Goal: Transaction & Acquisition: Purchase product/service

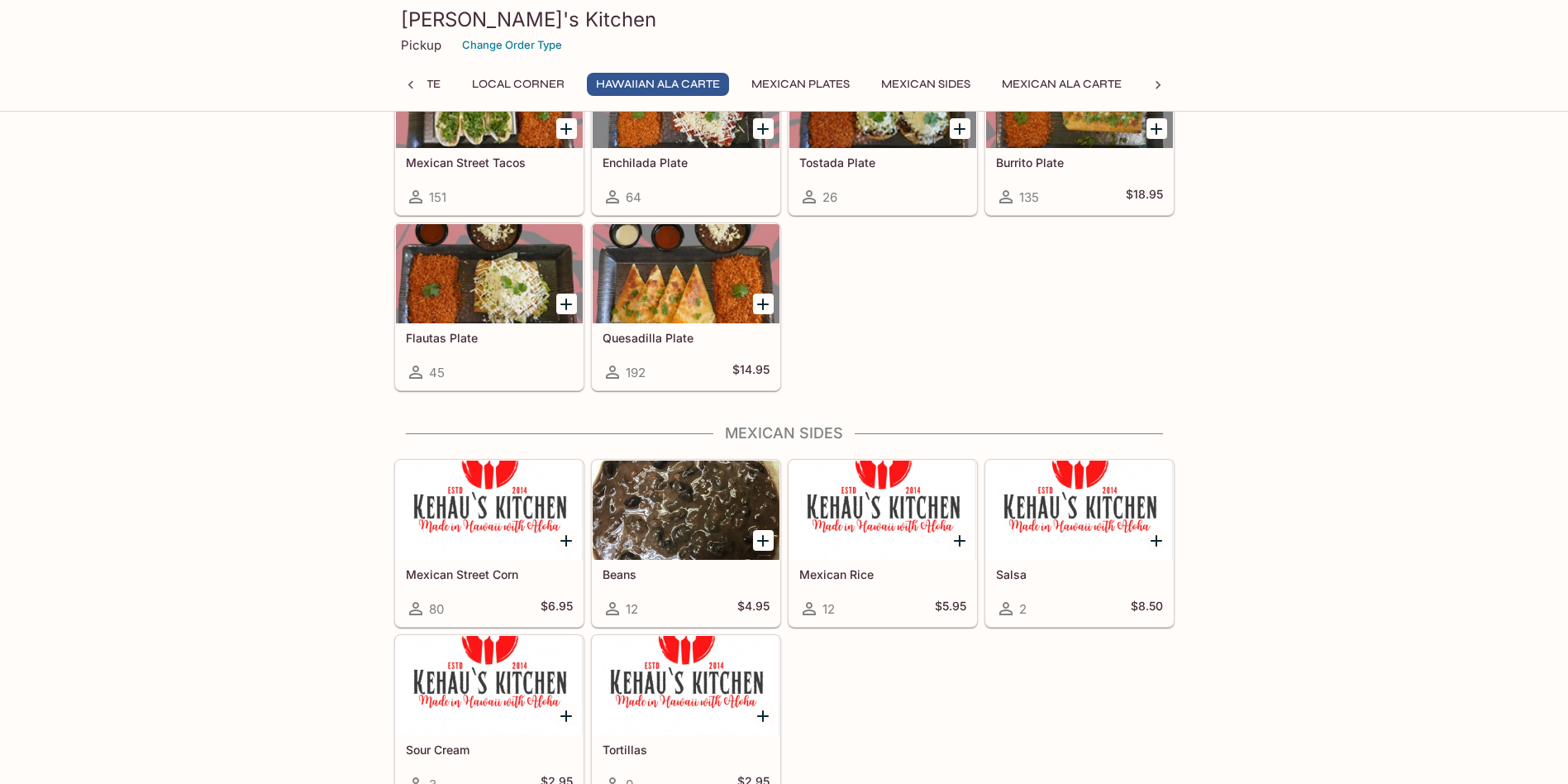
scroll to position [2427, 0]
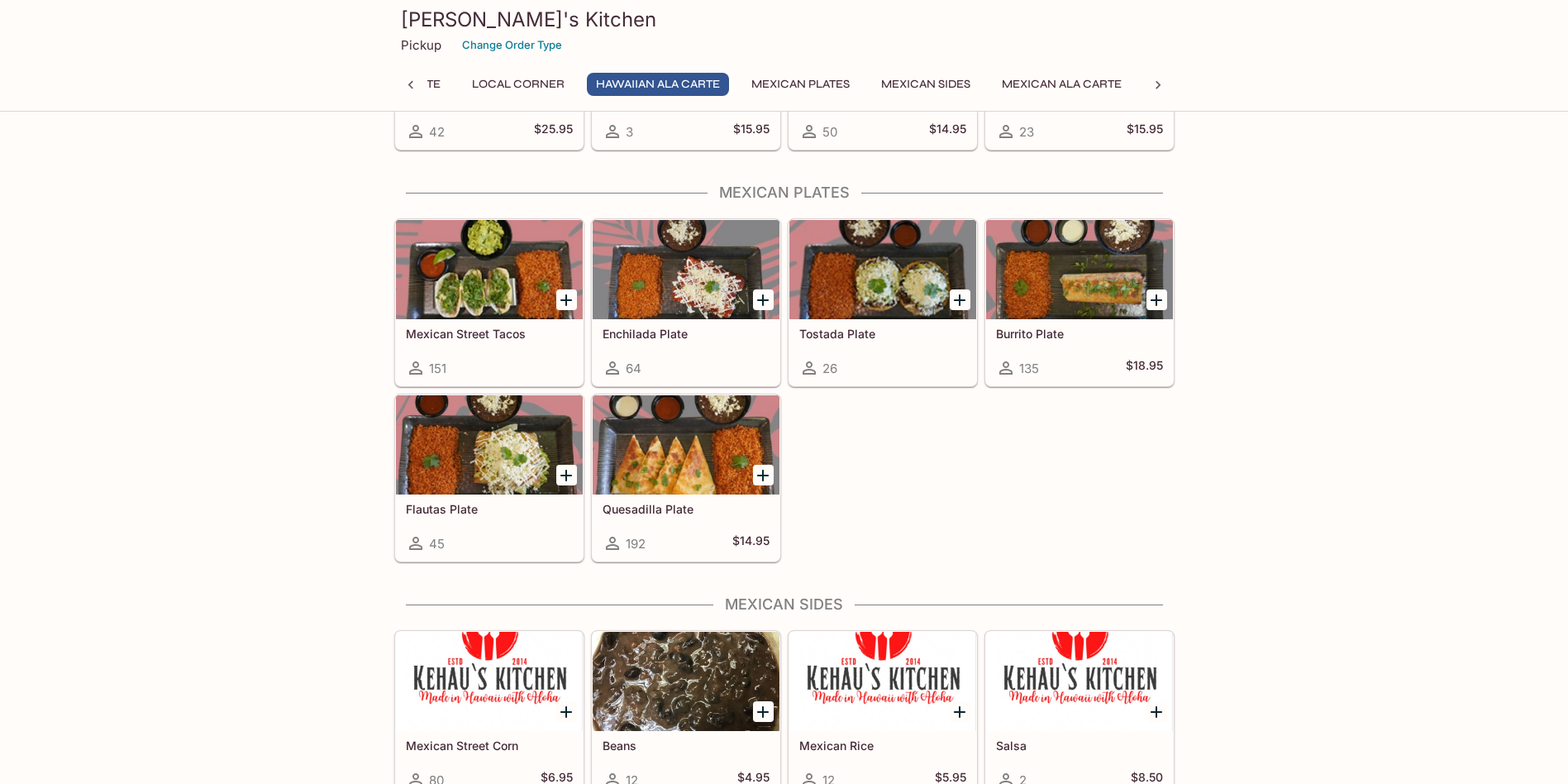
click at [1031, 445] on div "Mexican Street Tacos 151 Enchilada Plate 64 Tostada Plate 26 Burrito Plate 135 …" at bounding box center [782, 386] width 787 height 350
click at [686, 466] on div at bounding box center [686, 445] width 186 height 99
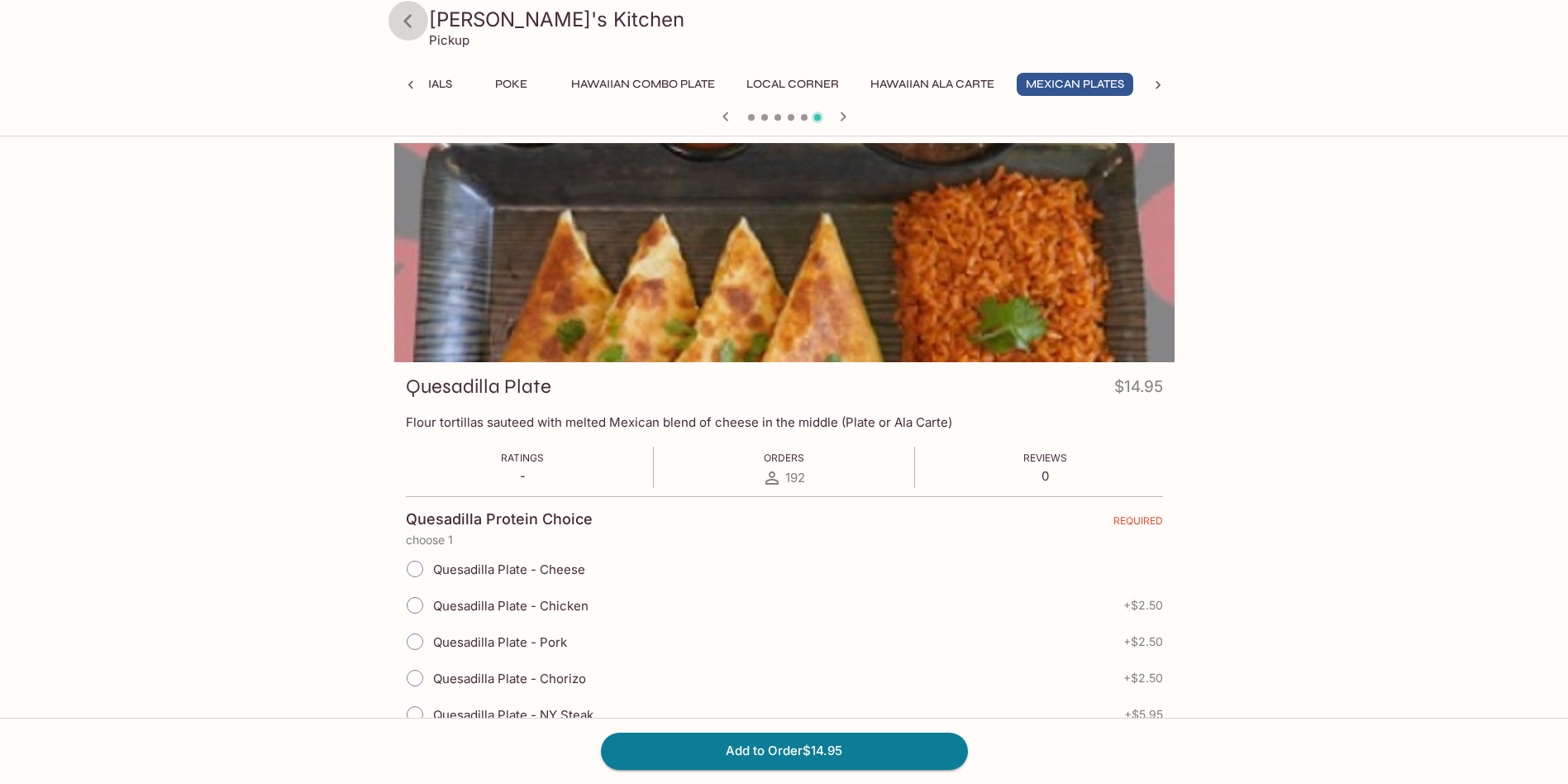
click at [405, 22] on icon at bounding box center [408, 20] width 8 height 13
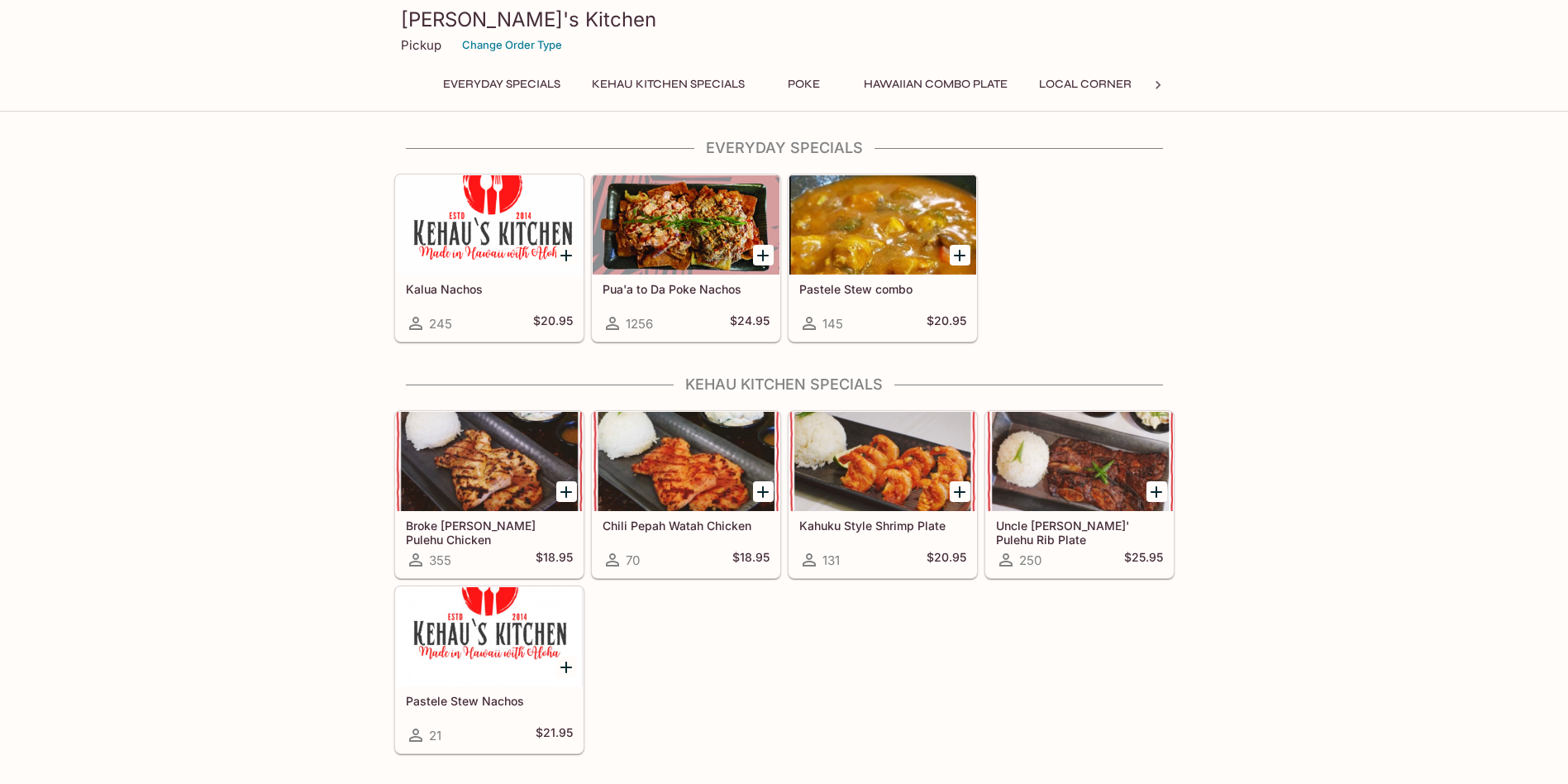
click at [1168, 92] on div at bounding box center [1157, 84] width 33 height 25
click at [1008, 82] on button "Mexican Ala Carte" at bounding box center [978, 83] width 138 height 23
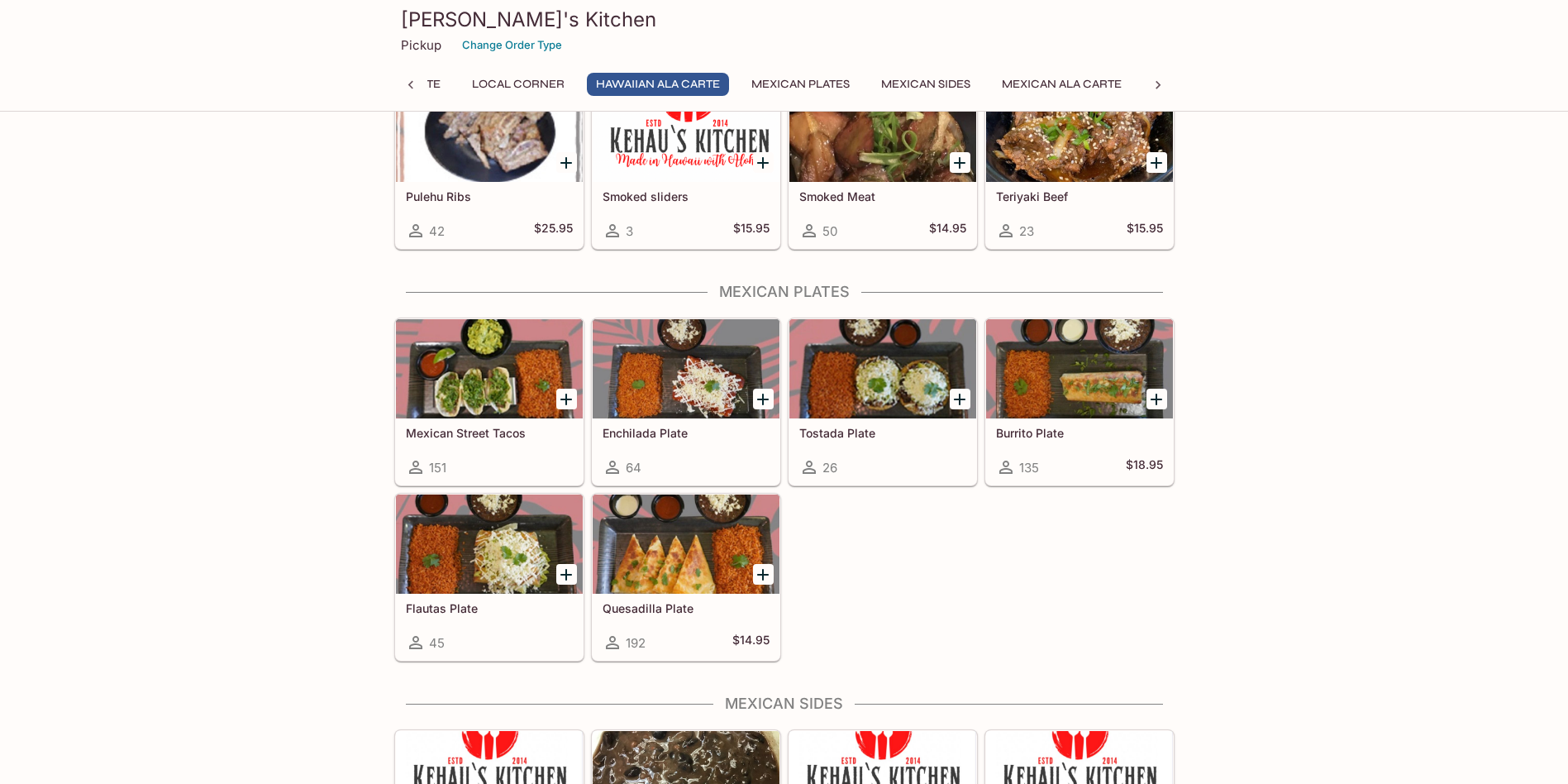
scroll to position [2384, 0]
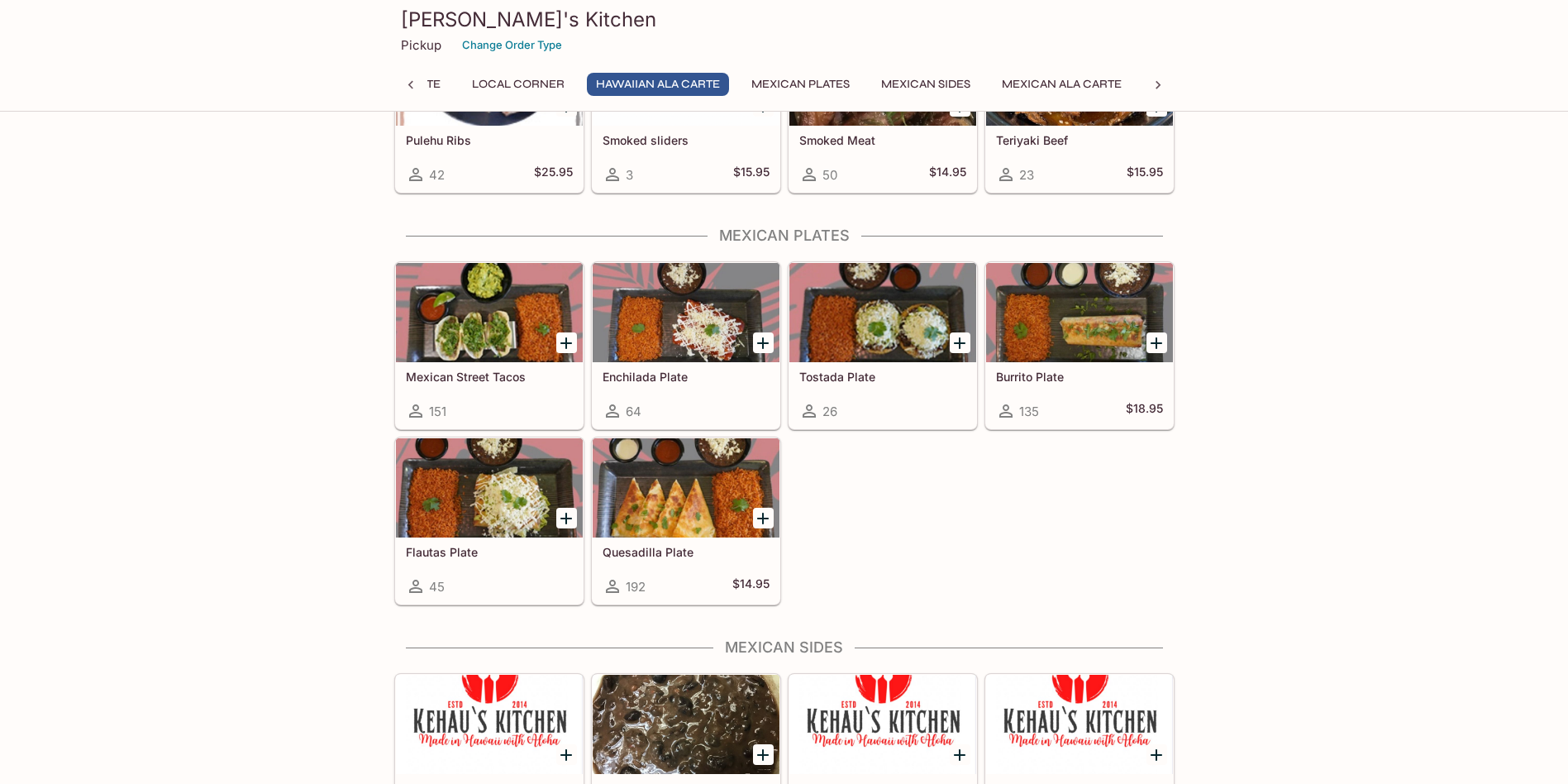
click at [520, 514] on div at bounding box center [489, 488] width 186 height 99
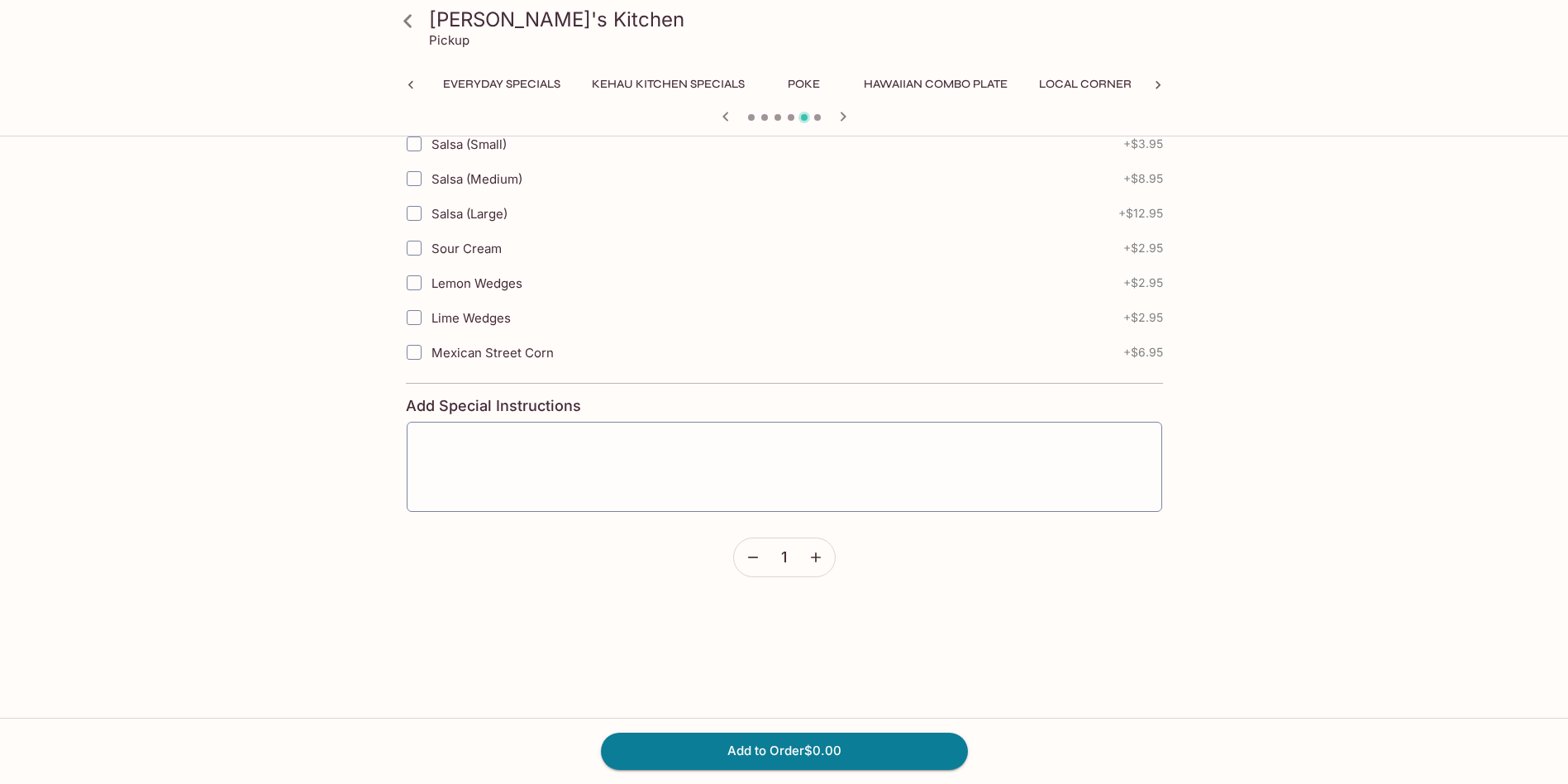
scroll to position [0, 293]
click at [1093, 81] on button "Mexican Plates" at bounding box center [1075, 83] width 117 height 23
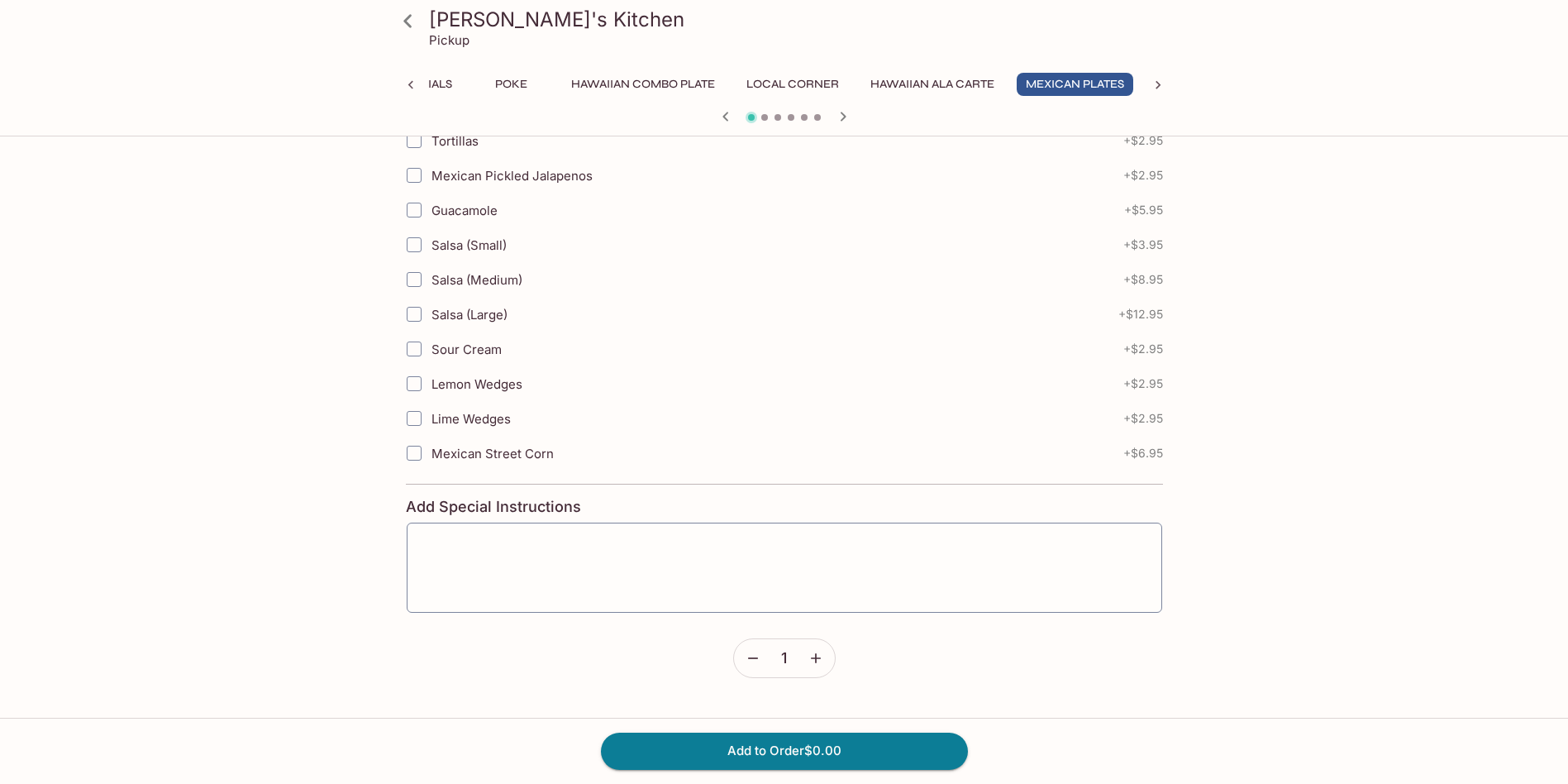
scroll to position [560, 0]
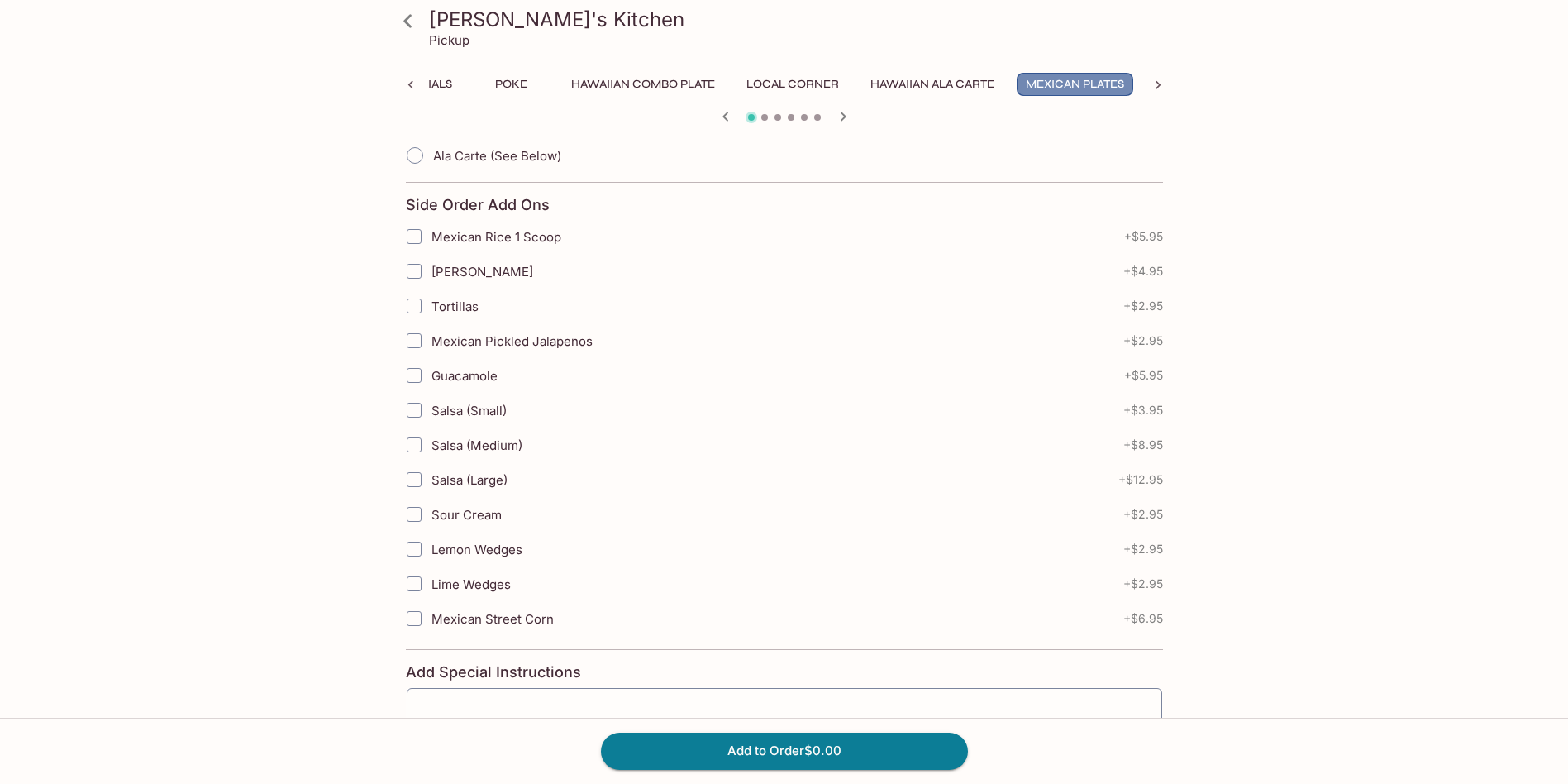
click at [1058, 81] on button "Mexican Plates" at bounding box center [1075, 83] width 117 height 23
click at [417, 21] on icon at bounding box center [408, 21] width 29 height 29
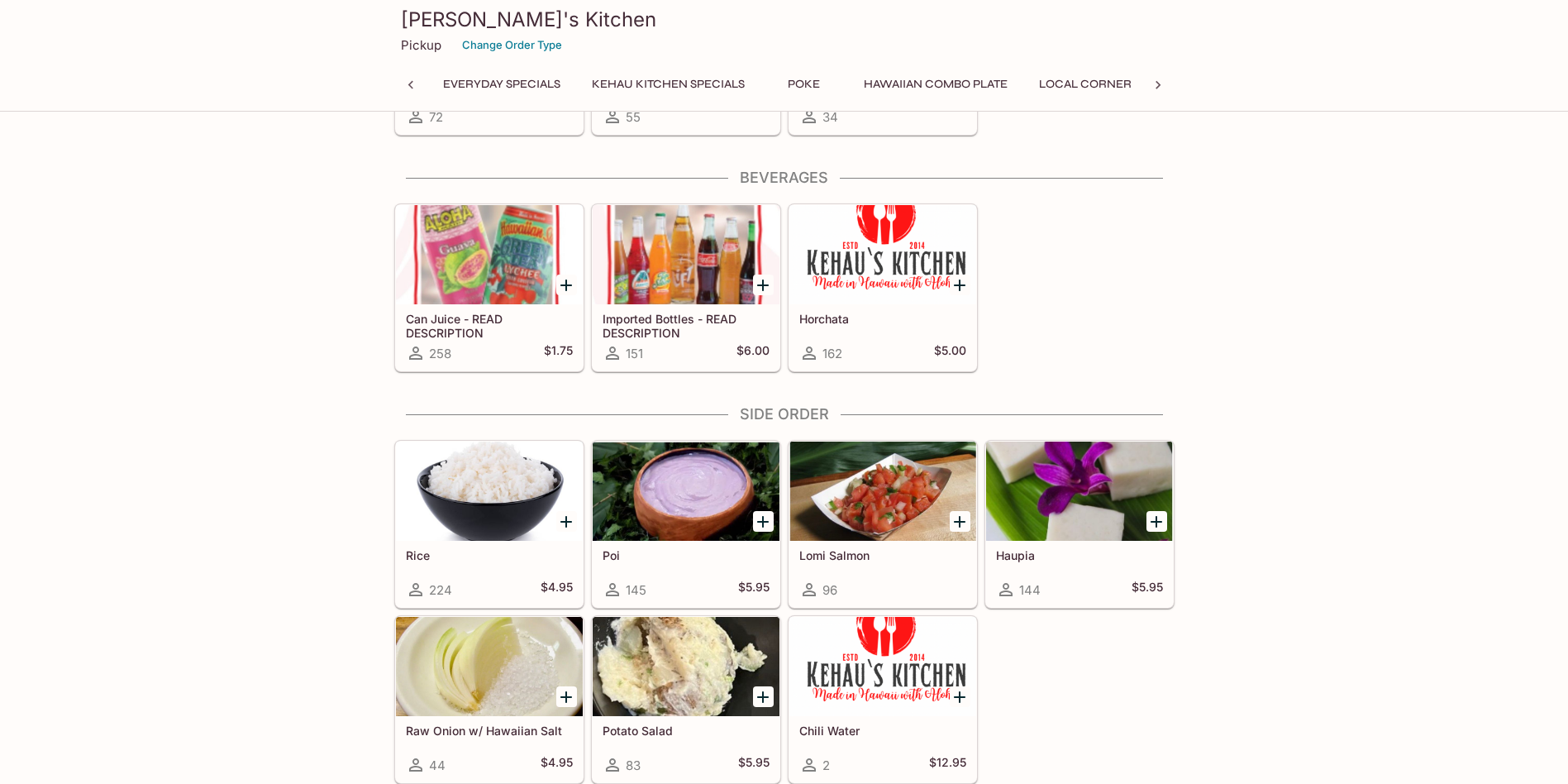
scroll to position [0, 567]
click at [825, 77] on button "Mexican Plates" at bounding box center [801, 83] width 117 height 23
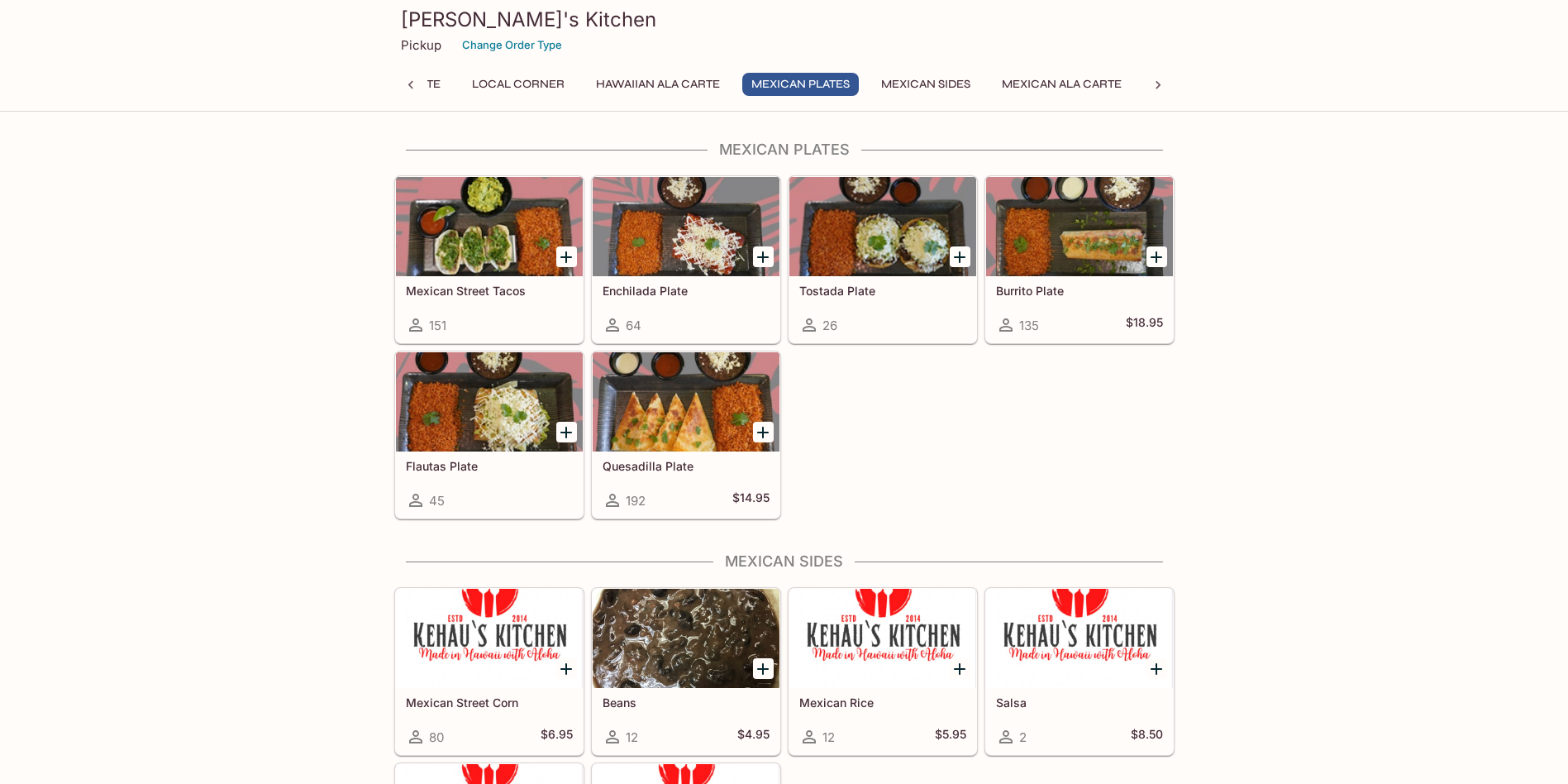
scroll to position [0, 341]
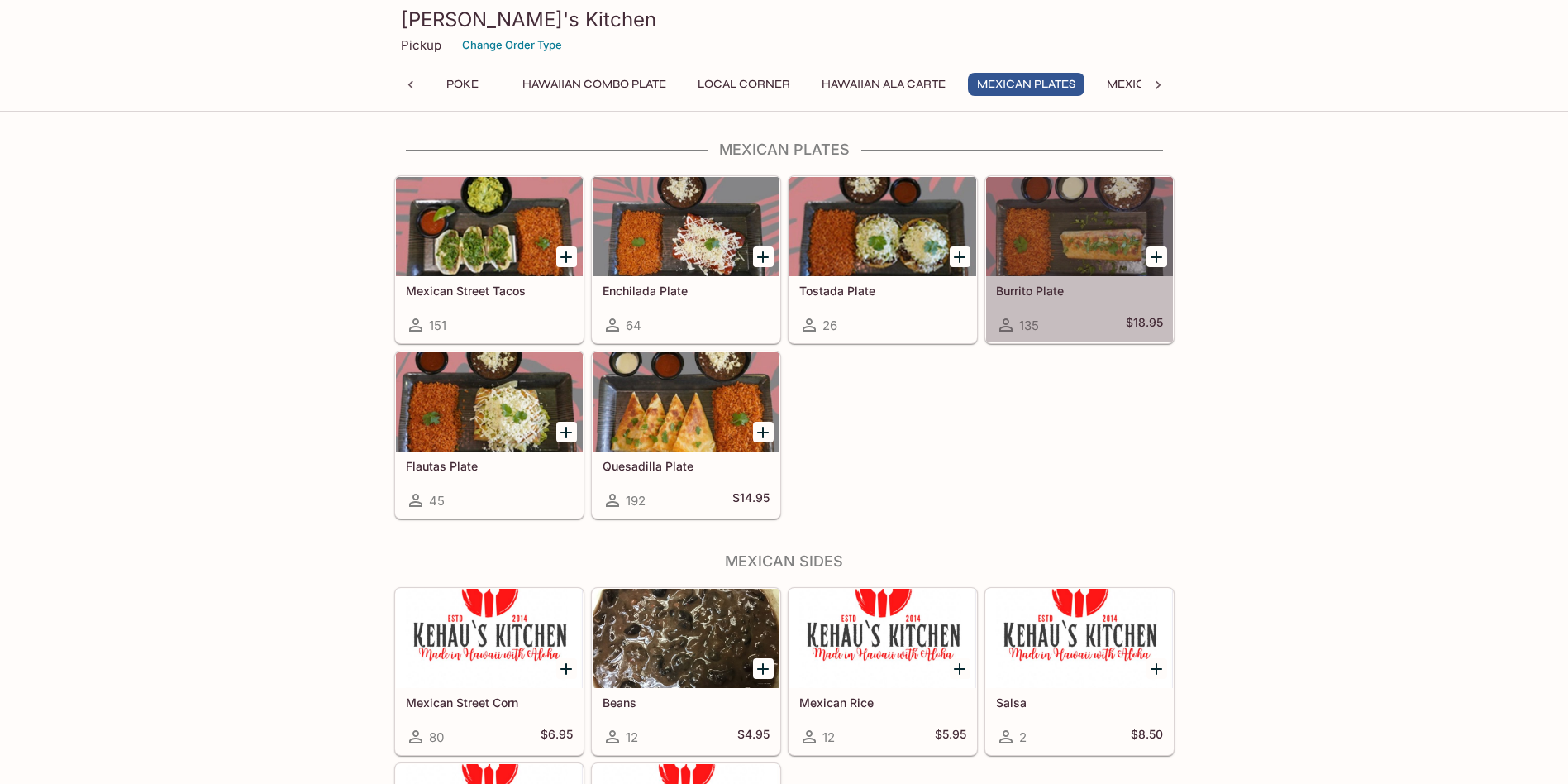
click at [1061, 253] on div at bounding box center [1079, 226] width 186 height 99
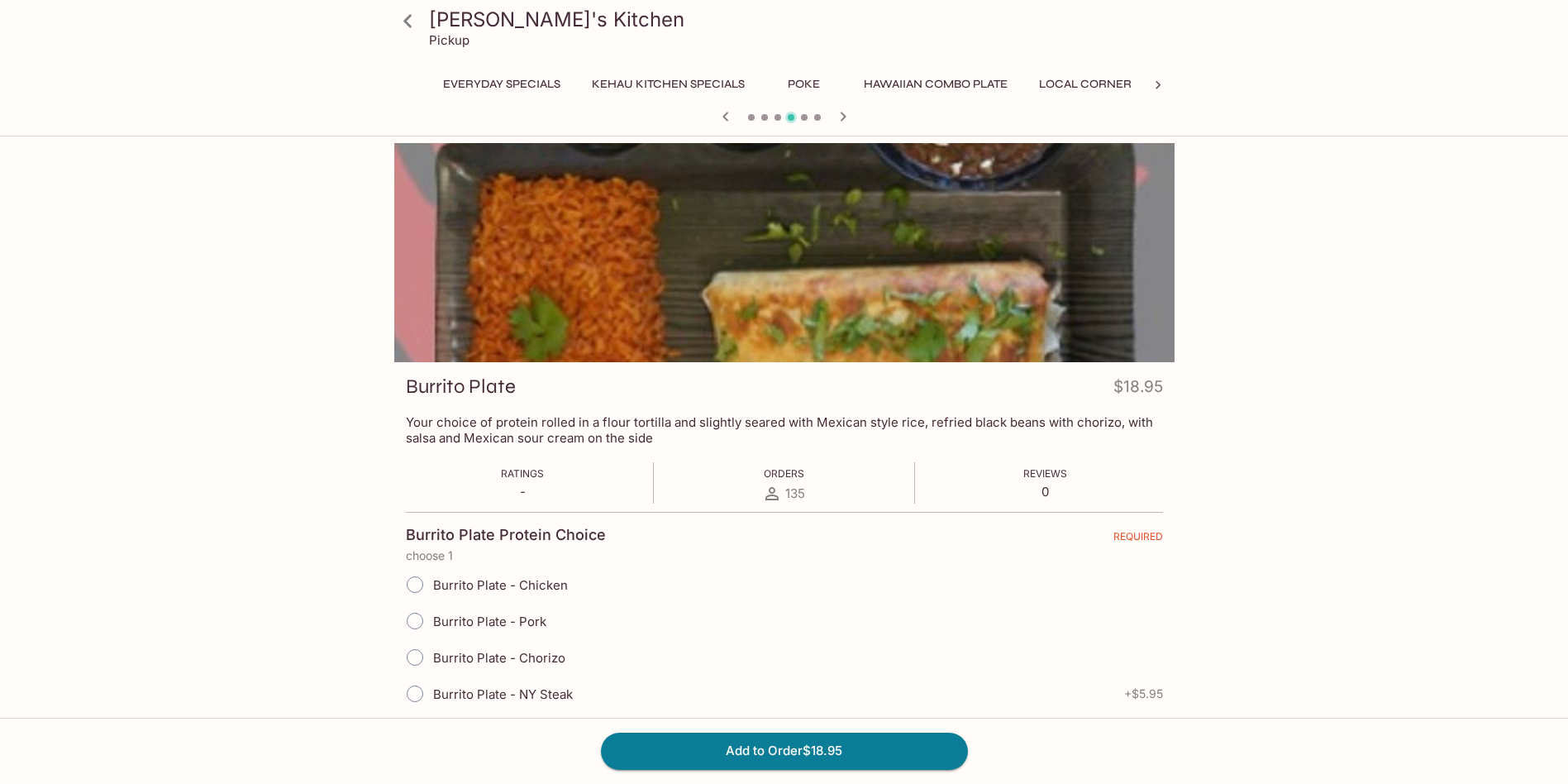
scroll to position [805, 0]
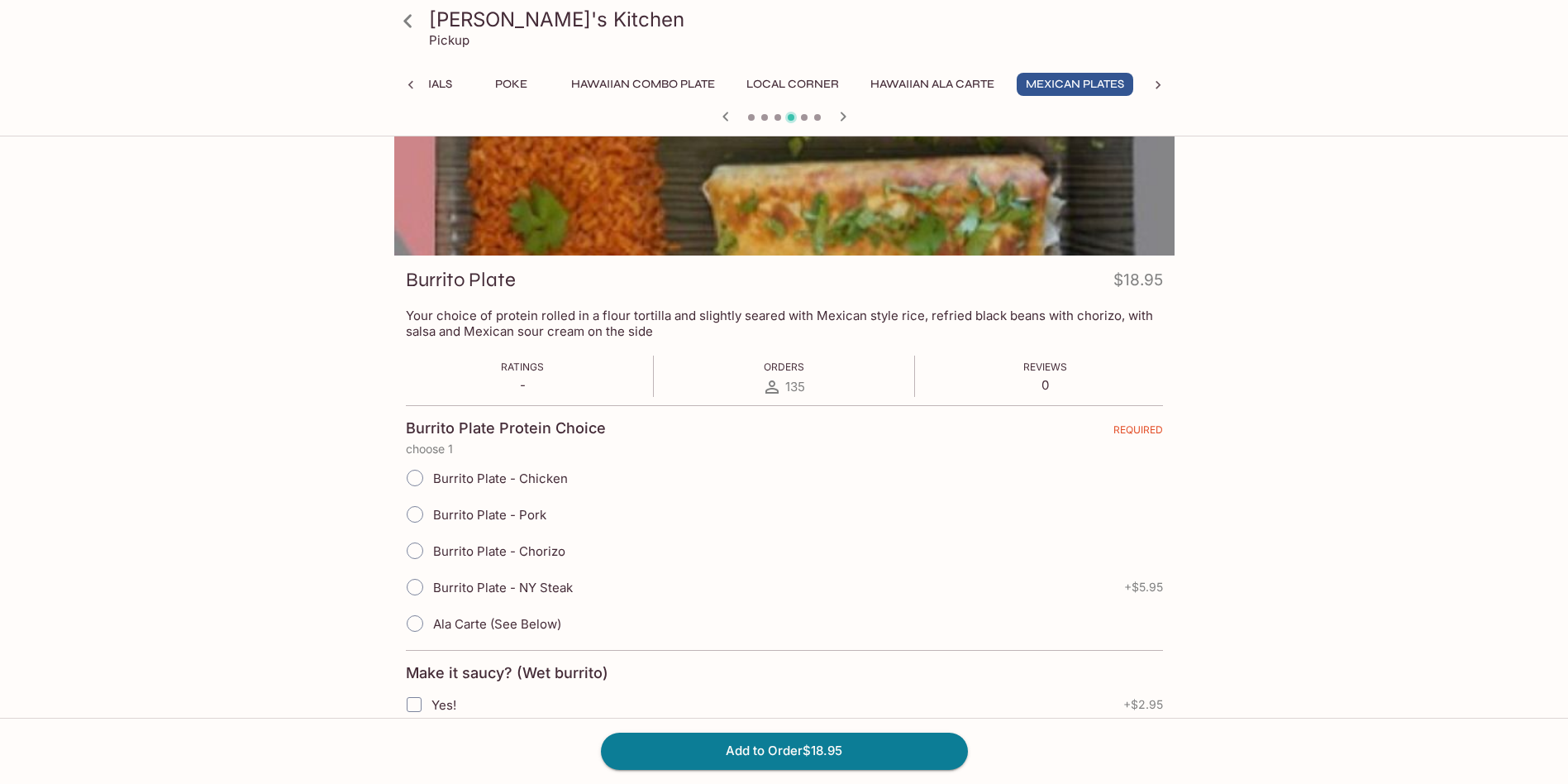
scroll to position [0, 0]
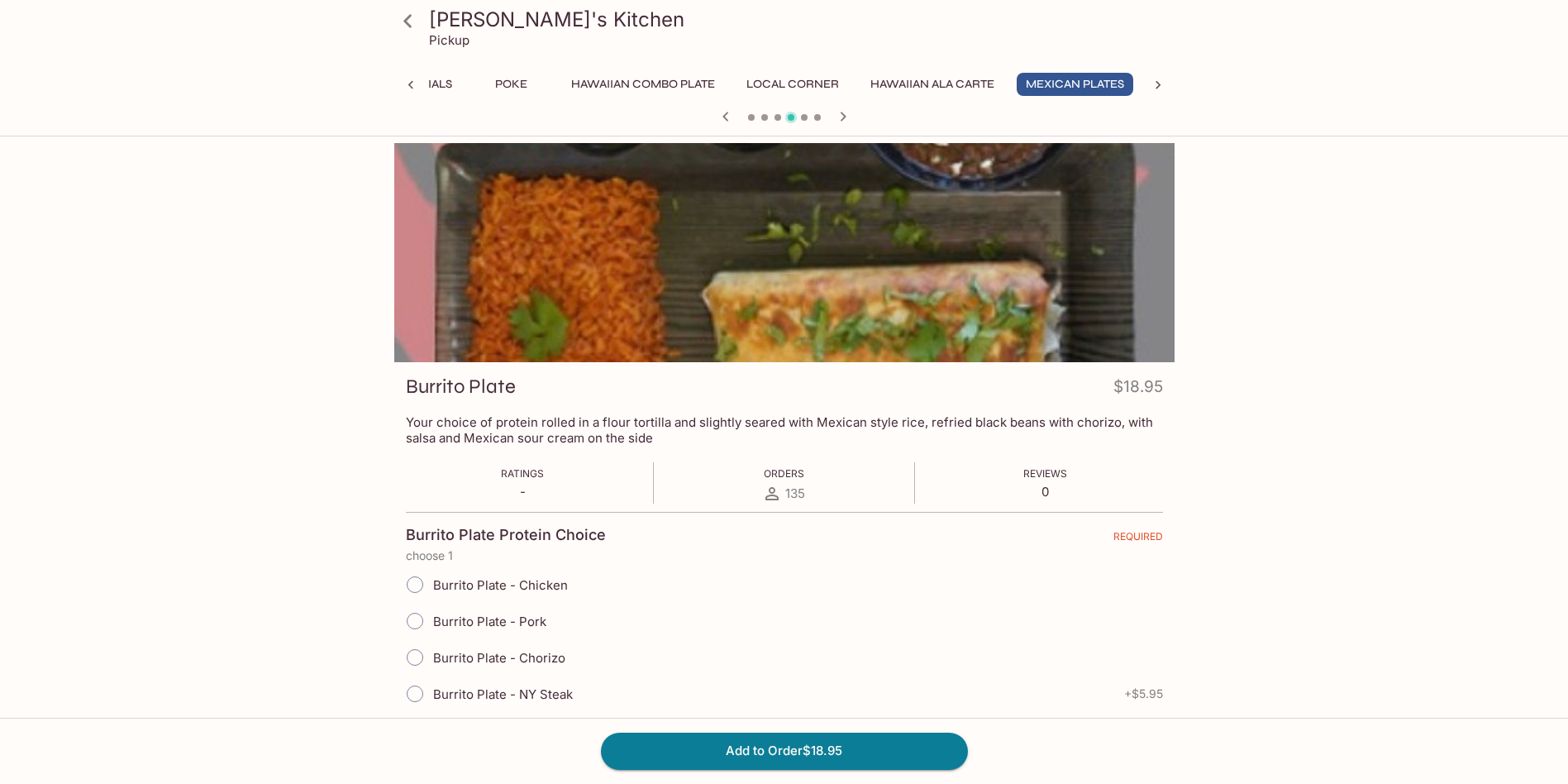
click at [412, 81] on icon at bounding box center [410, 85] width 5 height 8
click at [411, 74] on div "Everyday Specials Kehau Kitchen Specials Poke Hawaiian Combo Plate Local Corner…" at bounding box center [784, 88] width 781 height 33
click at [525, 92] on button "Everyday Specials" at bounding box center [502, 83] width 136 height 23
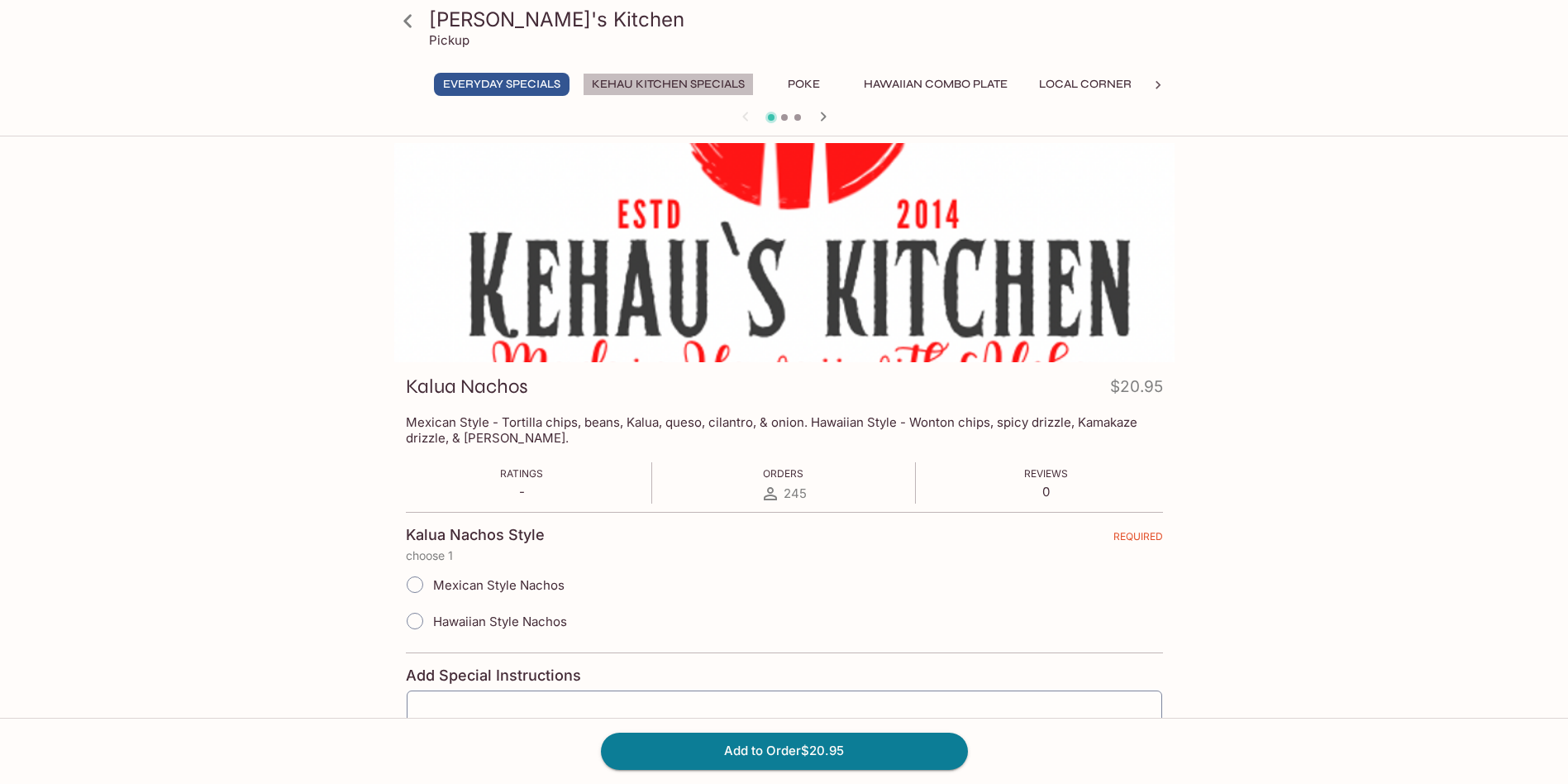
click at [649, 87] on button "Kehau Kitchen Specials" at bounding box center [668, 83] width 172 height 23
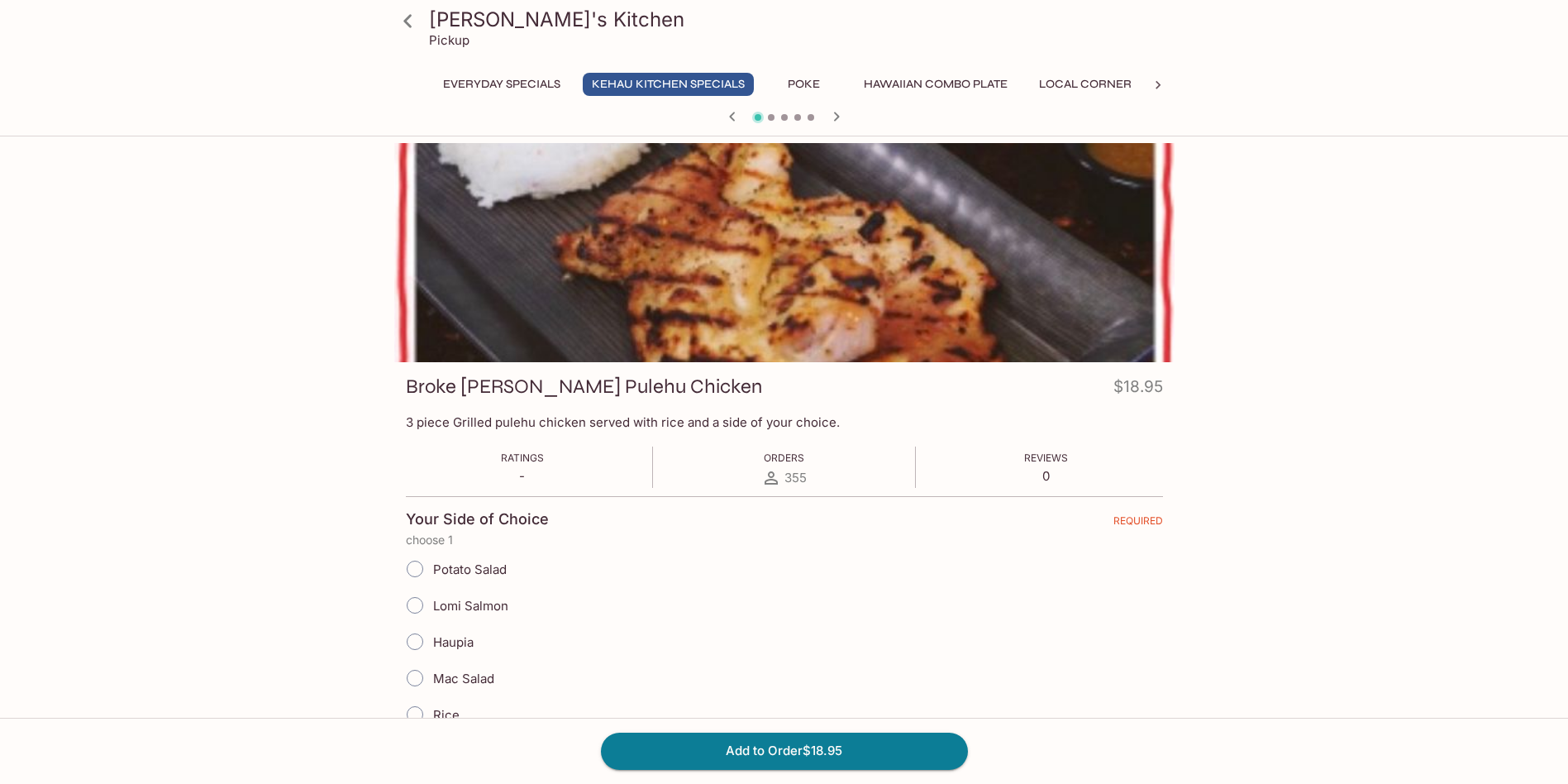
scroll to position [246, 0]
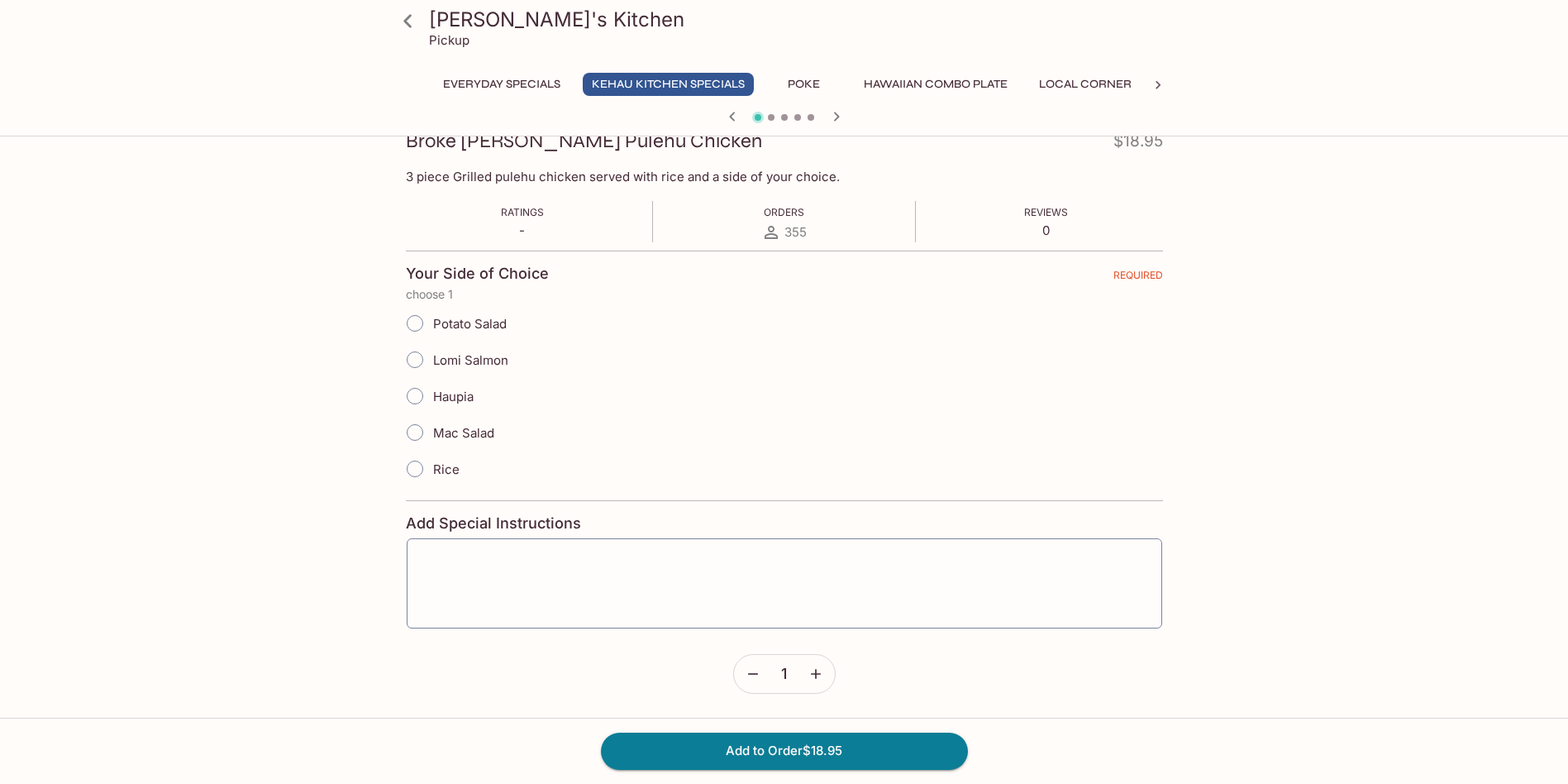
click at [818, 82] on button "Poke" at bounding box center [804, 83] width 74 height 23
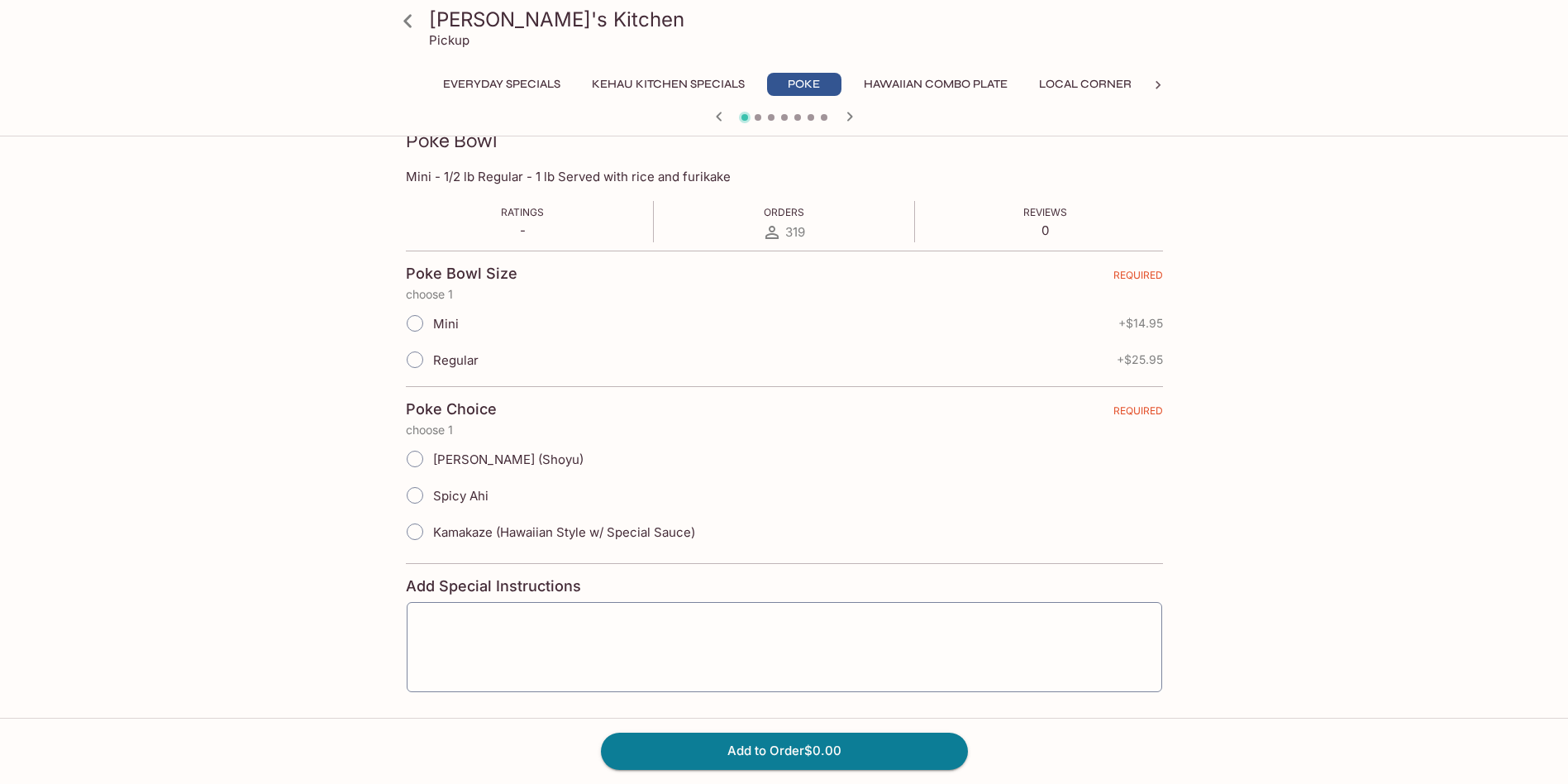
click at [911, 81] on button "Hawaiian Combo Plate" at bounding box center [935, 83] width 162 height 23
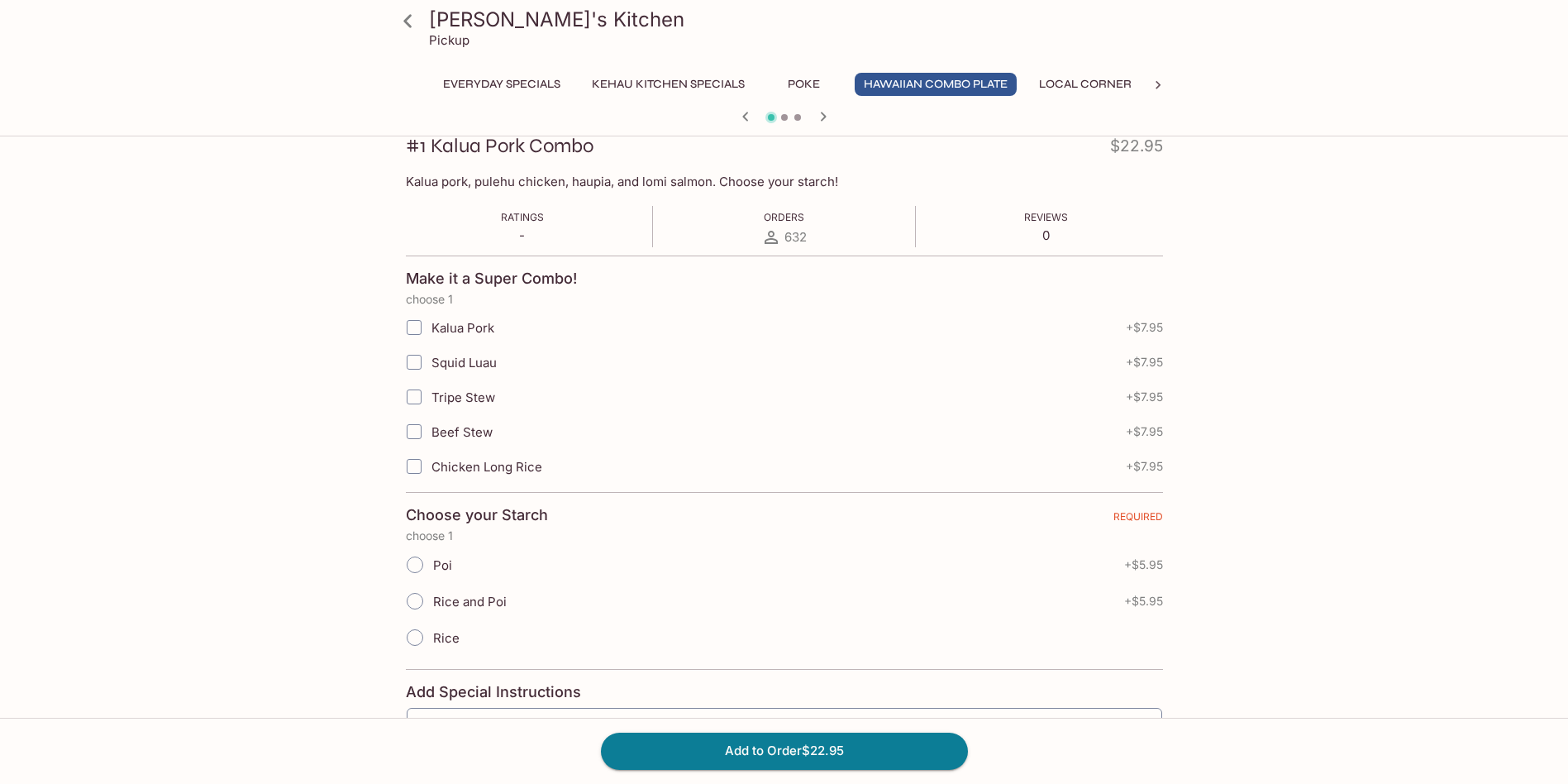
scroll to position [80, 0]
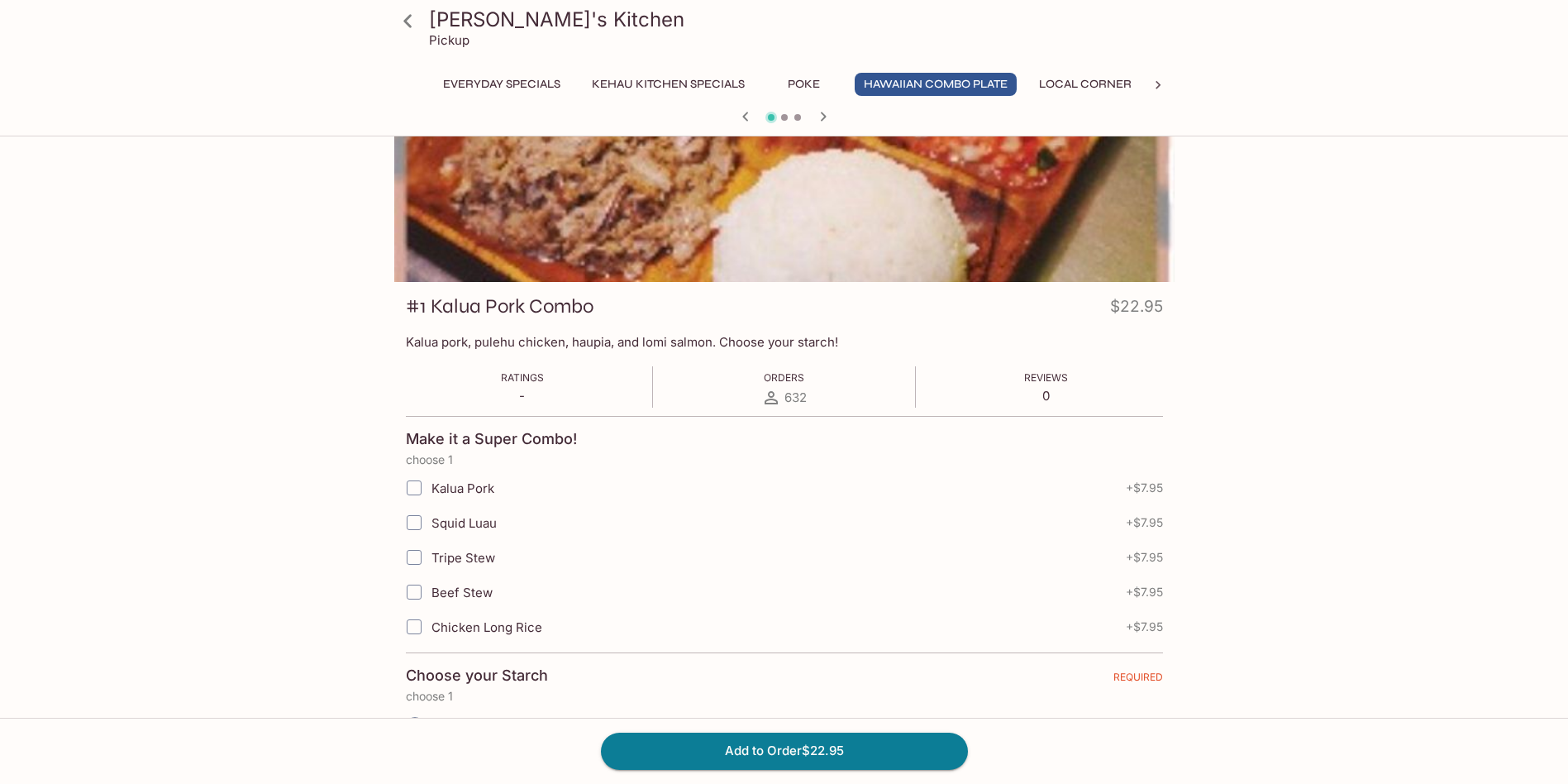
click at [1145, 494] on span "+ $7.95" at bounding box center [1145, 487] width 38 height 13
click at [420, 482] on input "Kalua Pork" at bounding box center [414, 487] width 33 height 33
click at [418, 483] on input "Kalua Pork" at bounding box center [414, 487] width 33 height 33
checkbox input "false"
click at [1373, 482] on div "Kehau's Kitchen Pickup Everyday Specials Kehau Kitchen Specials Poke Hawaiian C…" at bounding box center [784, 455] width 1568 height 784
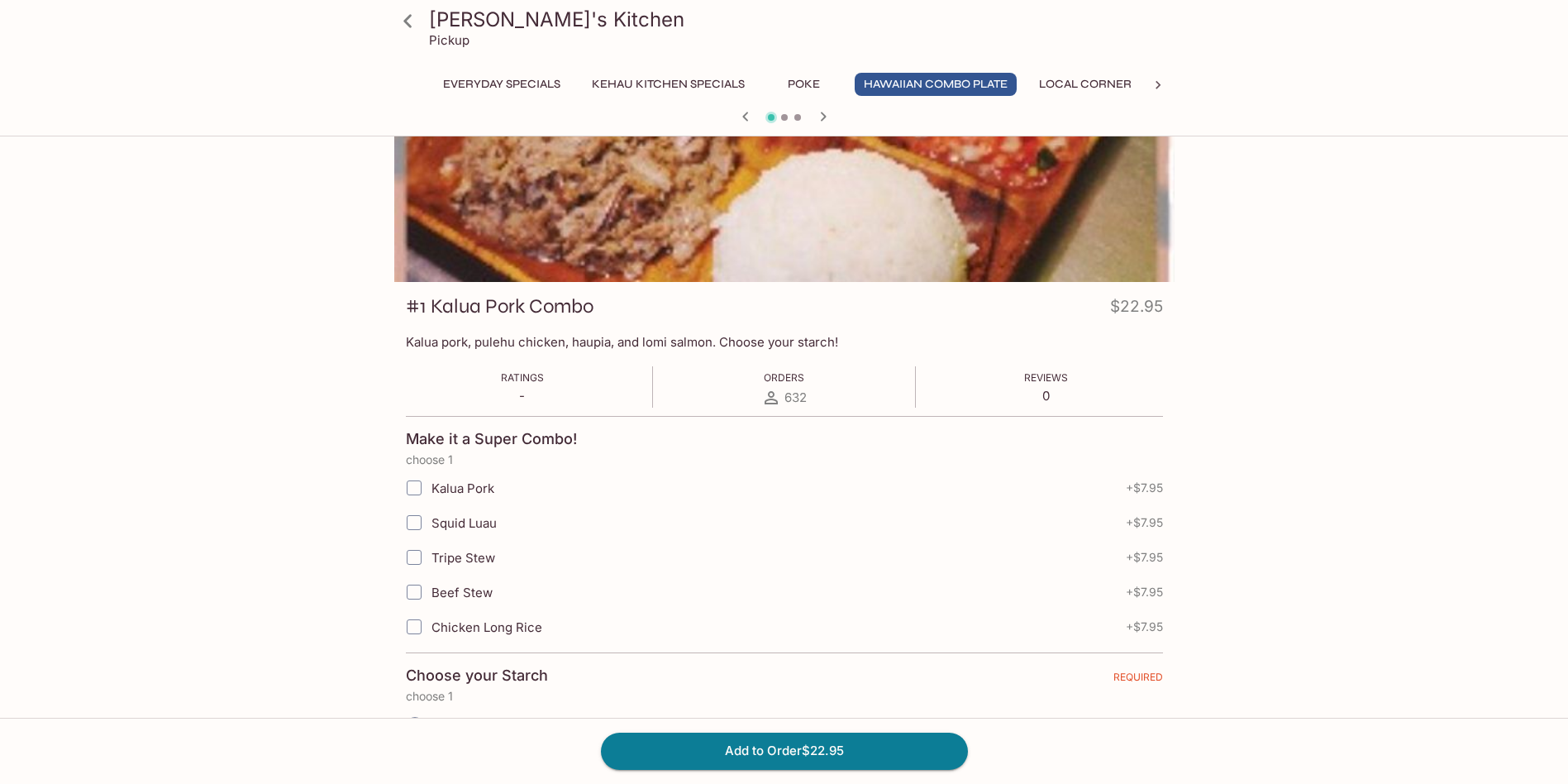
scroll to position [328, 0]
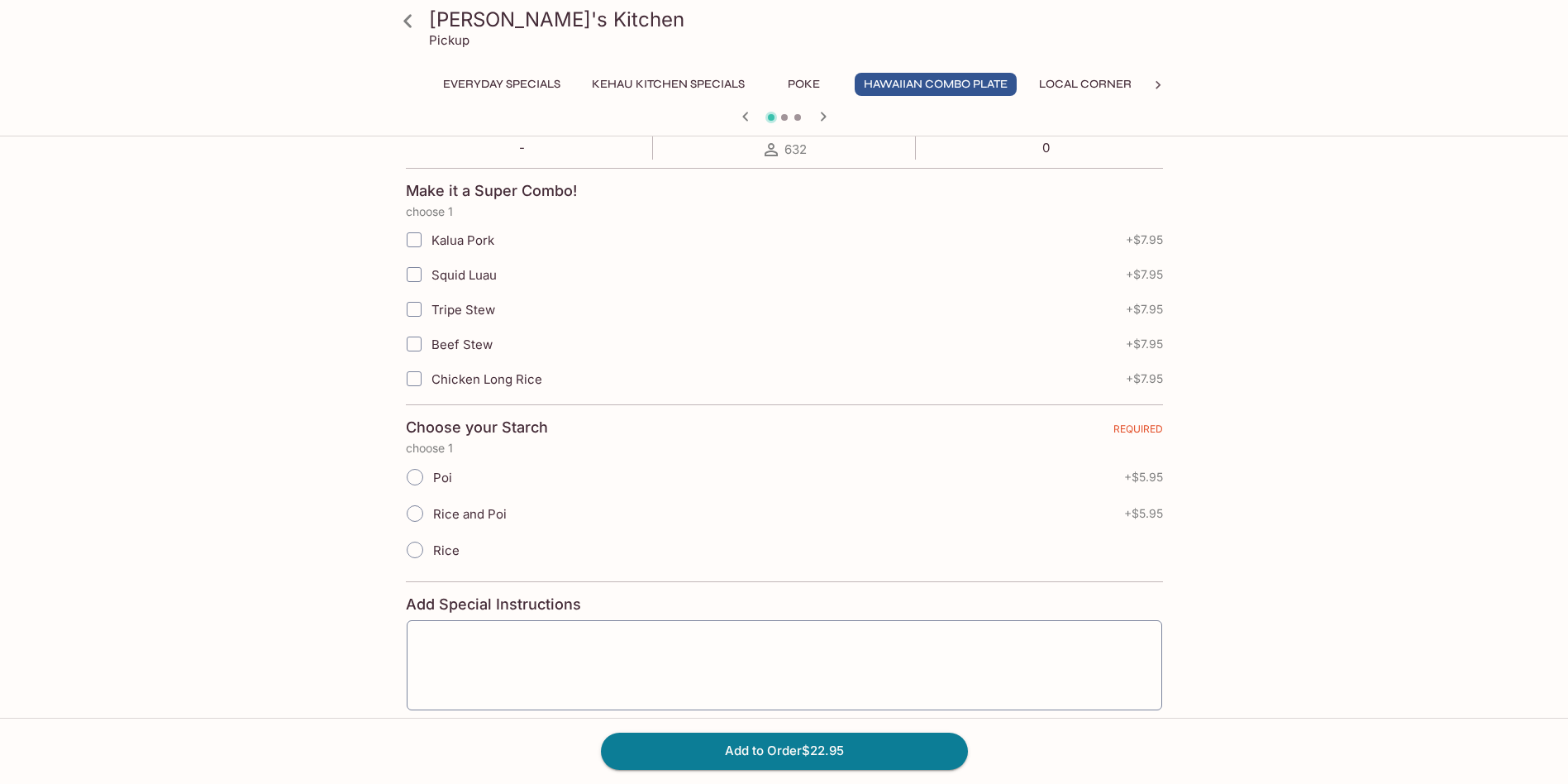
click at [1086, 82] on button "Local Corner" at bounding box center [1086, 83] width 111 height 23
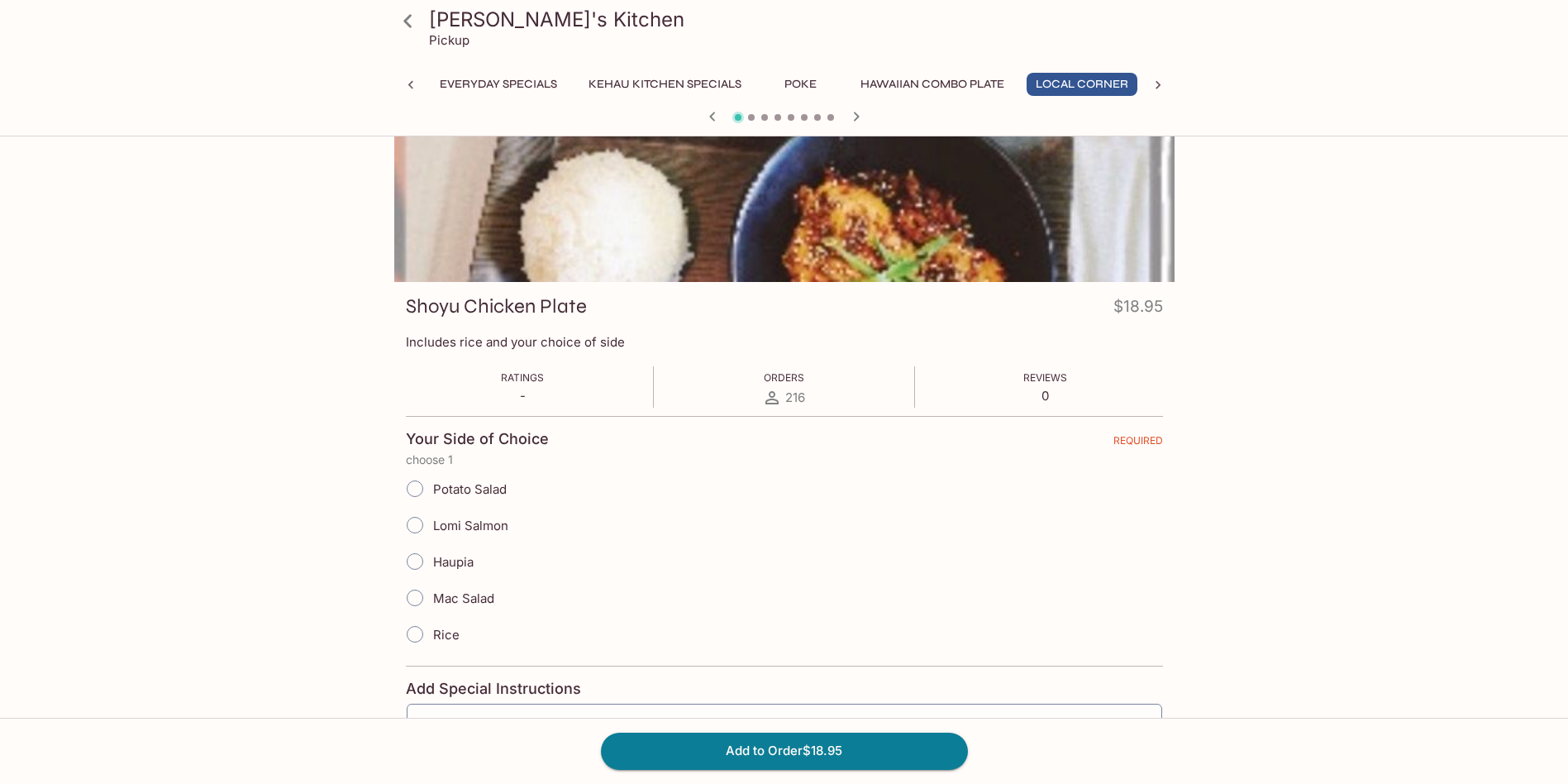
scroll to position [0, 0]
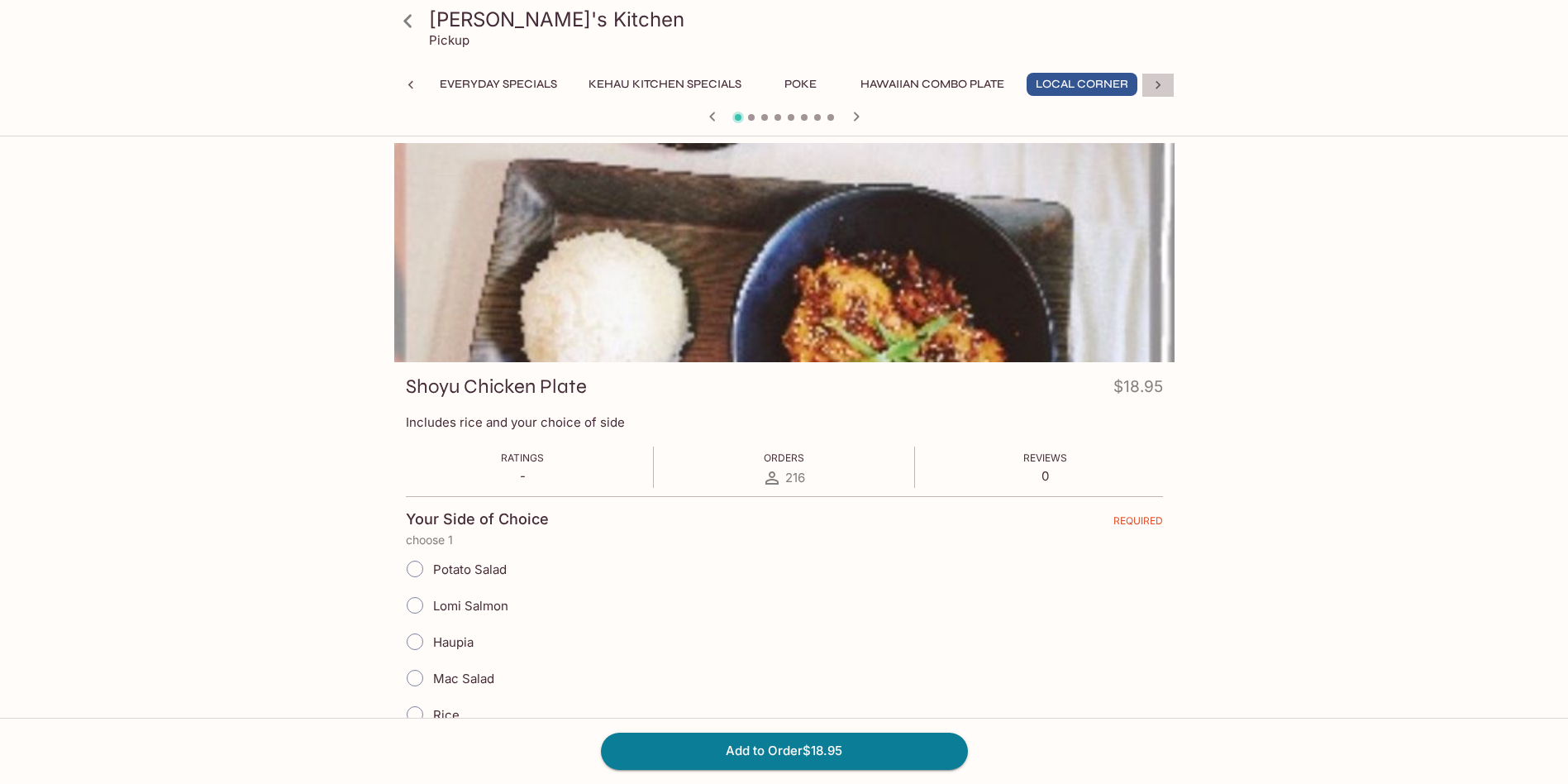
click at [1155, 82] on icon at bounding box center [1158, 85] width 17 height 17
click at [563, 90] on button "Hawaiian Ala Carte" at bounding box center [570, 83] width 142 height 23
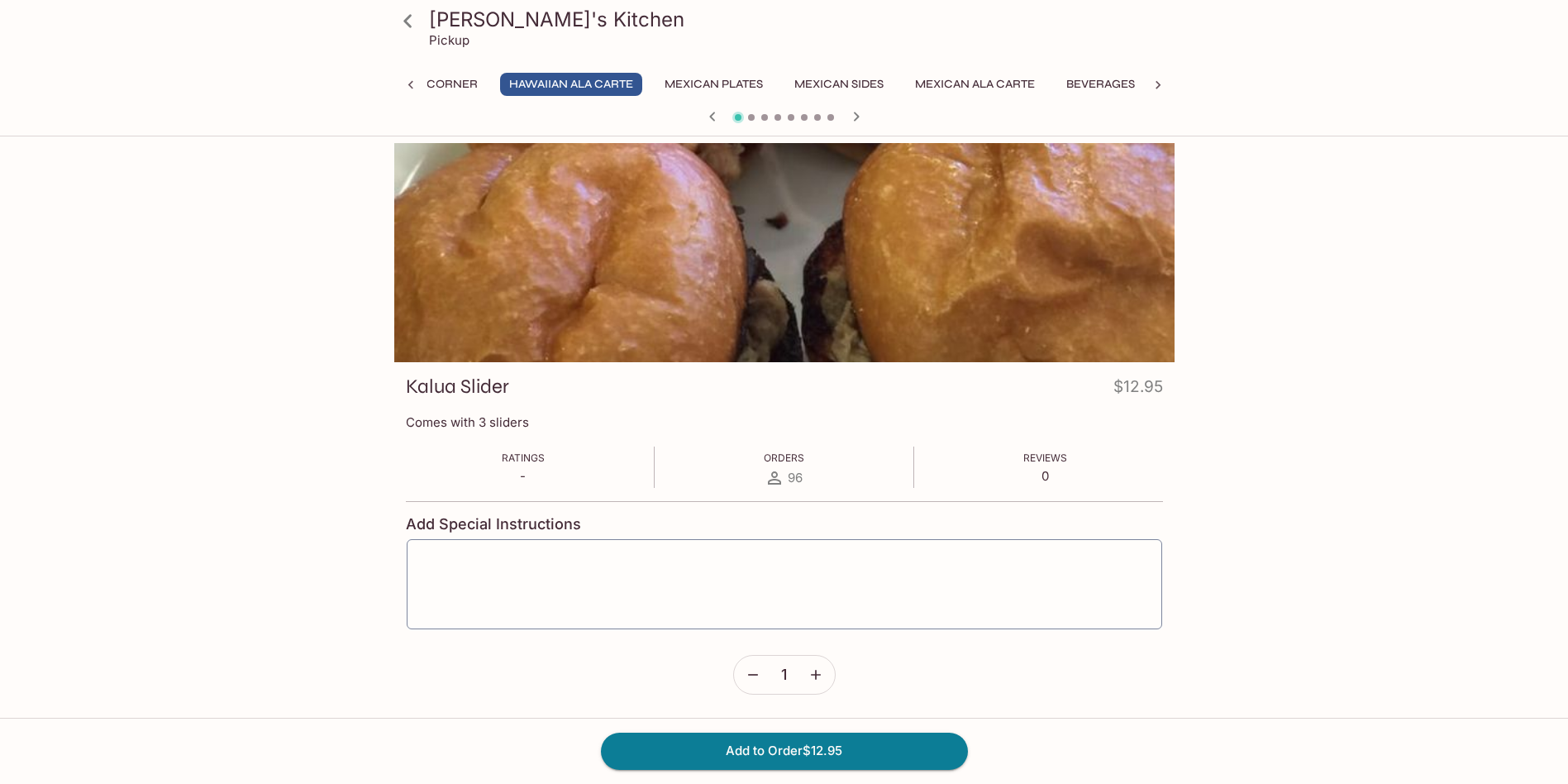
click at [1453, 571] on div "[PERSON_NAME]'s Kitchen Pickup Everyday Specials Kehau Kitchen Specials Poke Ha…" at bounding box center [784, 535] width 1568 height 784
click at [1451, 569] on div "[PERSON_NAME]'s Kitchen Pickup Everyday Specials Kehau Kitchen Specials Poke Ha…" at bounding box center [784, 535] width 1568 height 784
click at [1260, 395] on div "[PERSON_NAME]'s Kitchen Pickup Everyday Specials Kehau Kitchen Specials Poke Ha…" at bounding box center [784, 479] width 1058 height 673
click at [748, 72] on div "[PERSON_NAME]'s Kitchen Pickup Everyday Specials Kehau Kitchen Specials Poke Ha…" at bounding box center [784, 65] width 793 height 131
click at [741, 78] on button "Mexican Plates" at bounding box center [714, 83] width 117 height 23
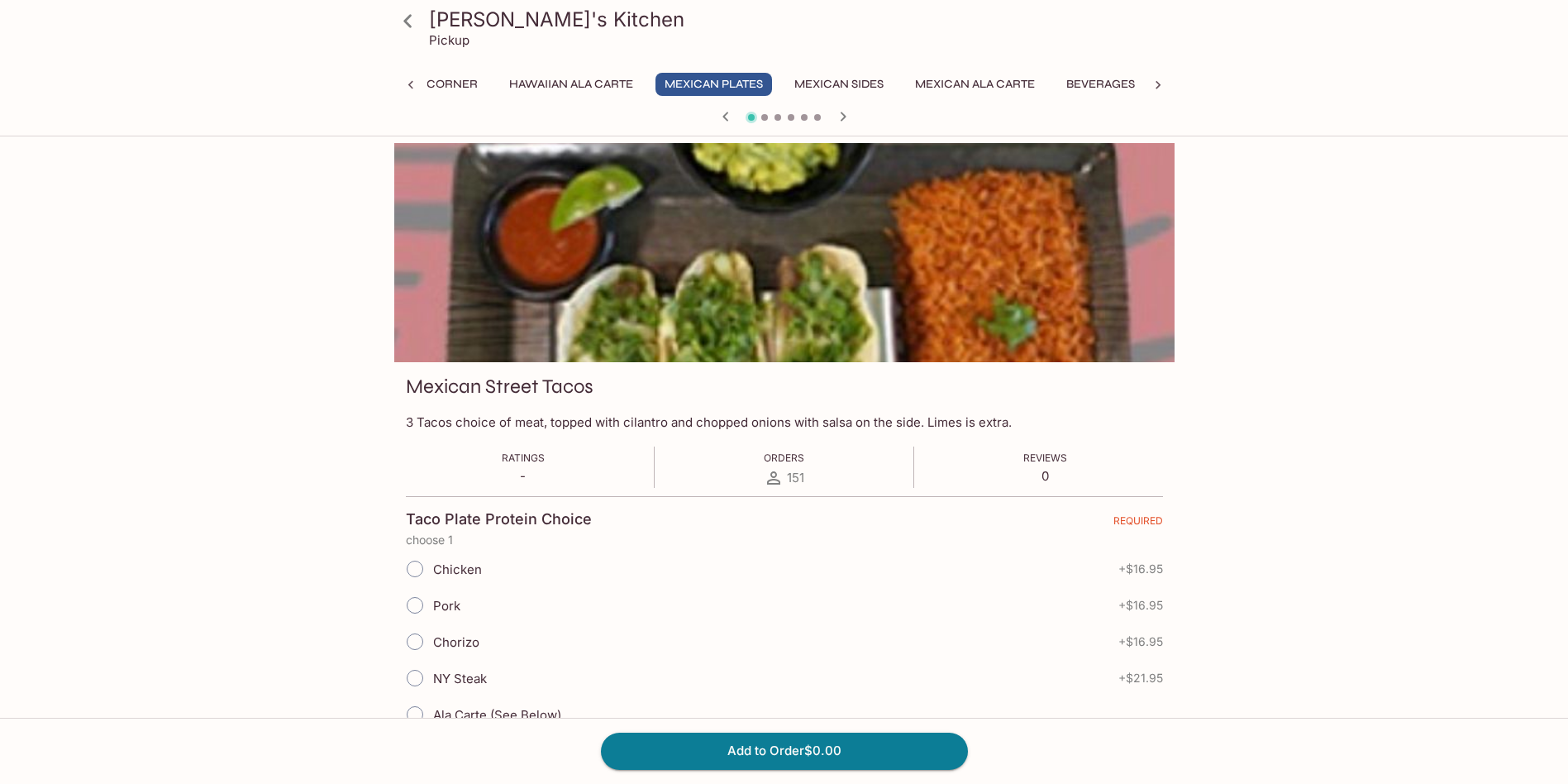
click at [832, 85] on button "Mexican Sides" at bounding box center [839, 83] width 107 height 23
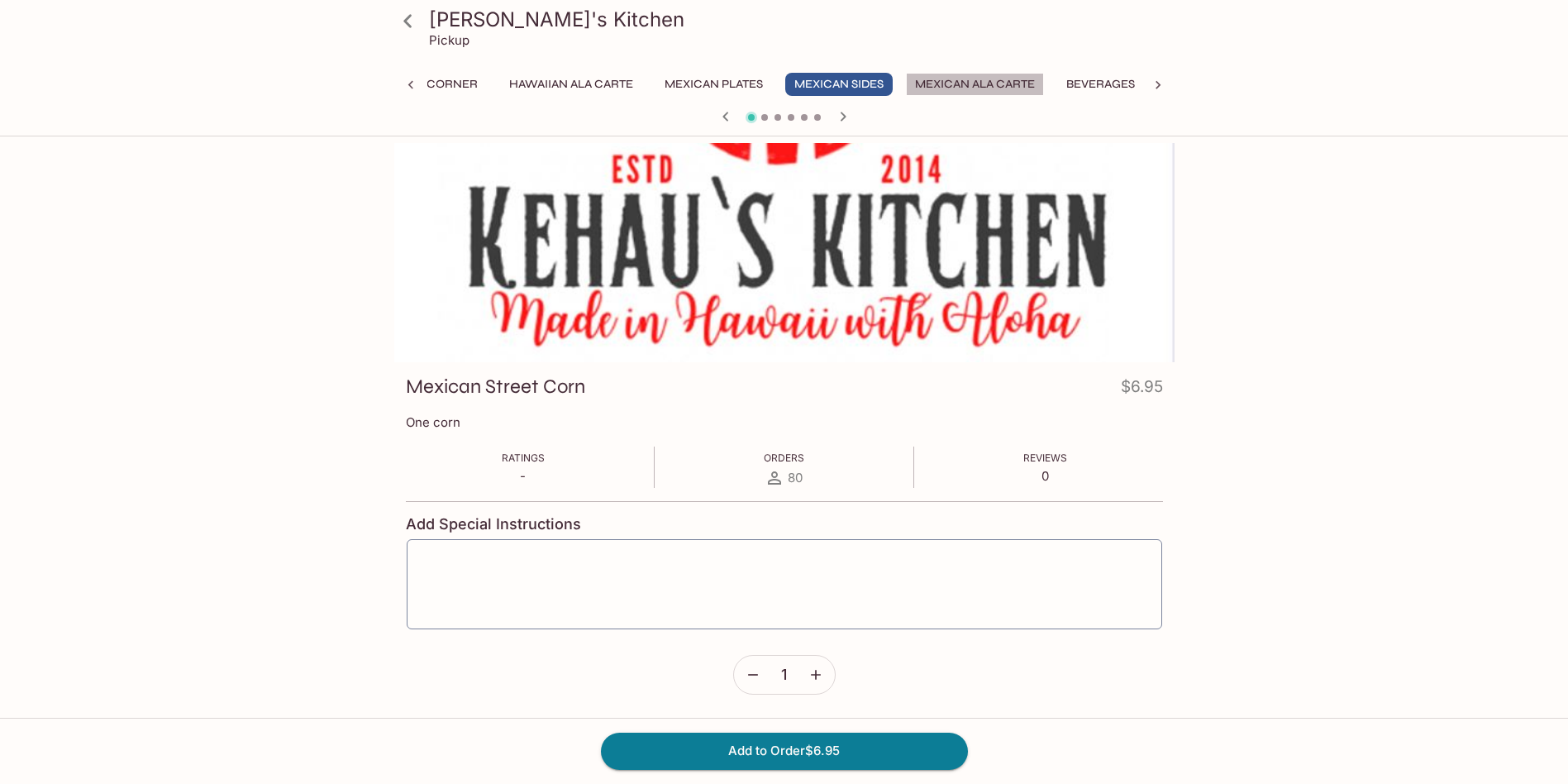
click at [972, 77] on button "Mexican Ala Carte" at bounding box center [975, 83] width 138 height 23
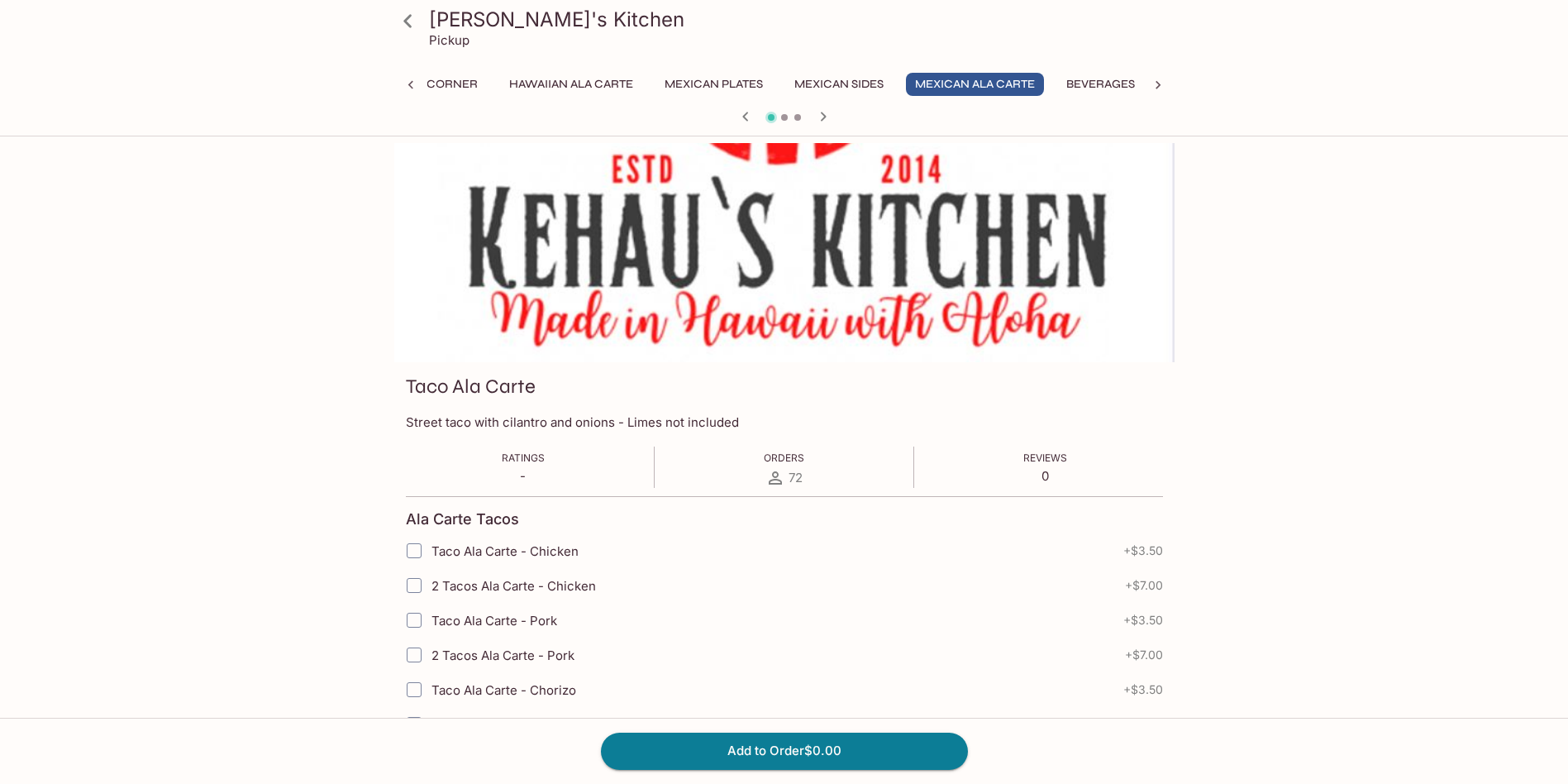
click at [1081, 85] on button "Beverages" at bounding box center [1101, 83] width 87 height 23
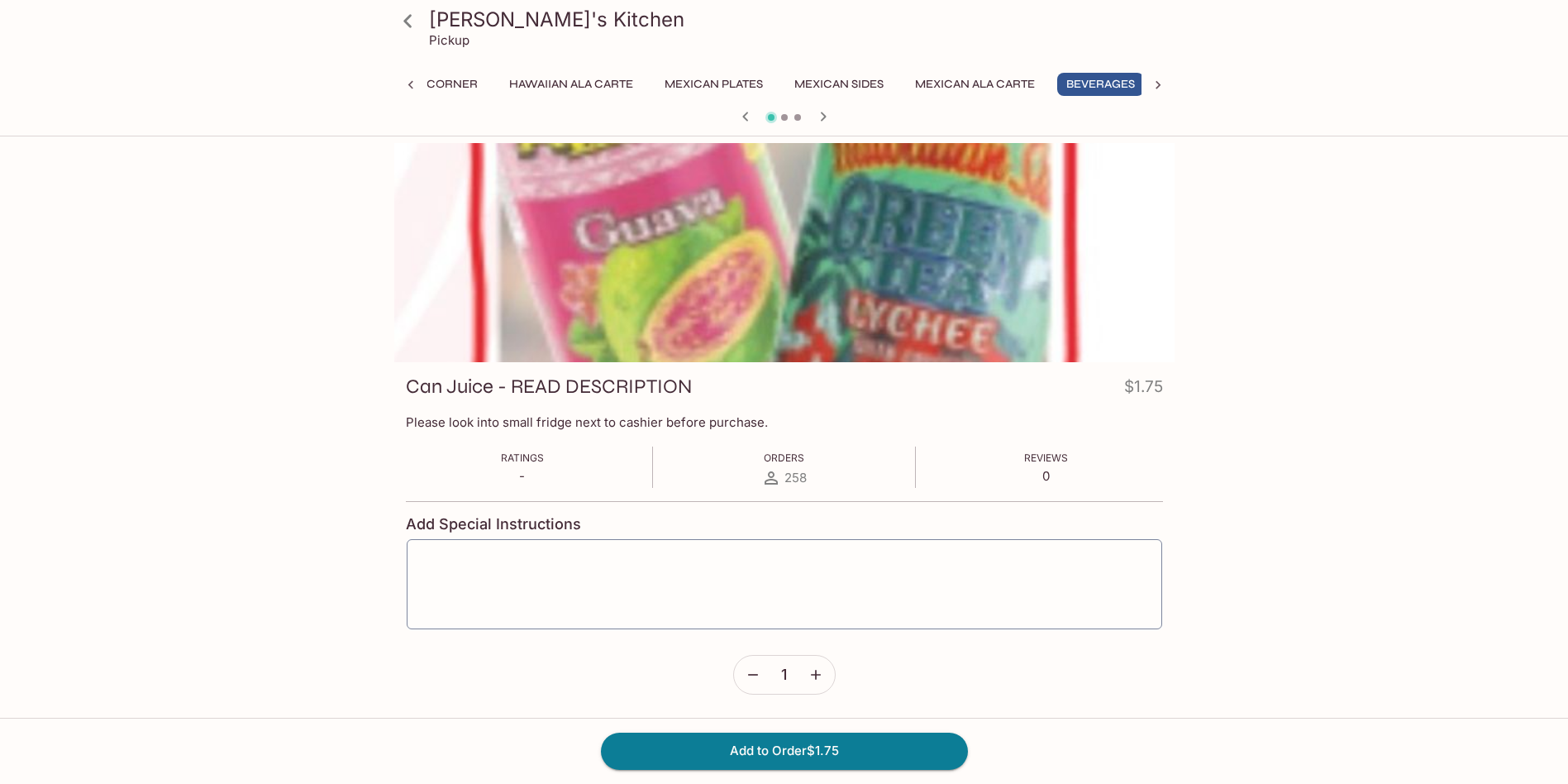
scroll to position [0, 668]
click at [1158, 80] on icon at bounding box center [1158, 85] width 17 height 17
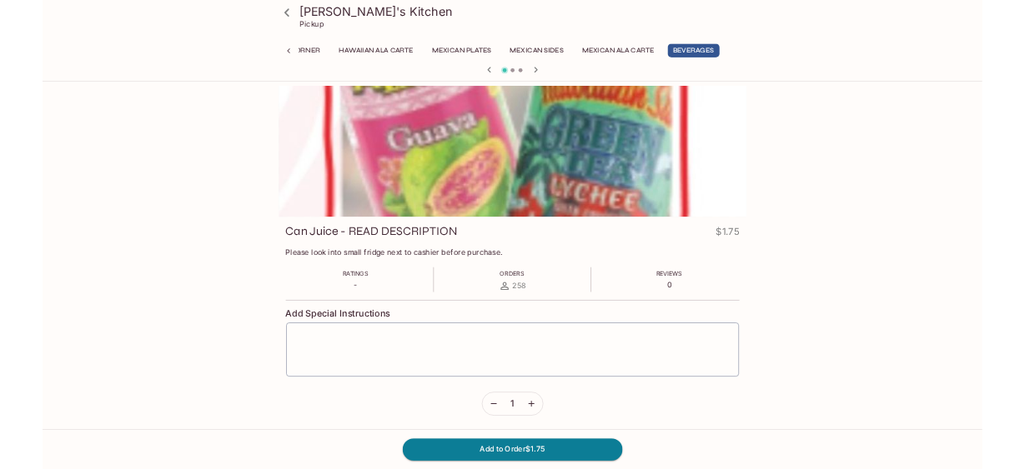
scroll to position [0, 777]
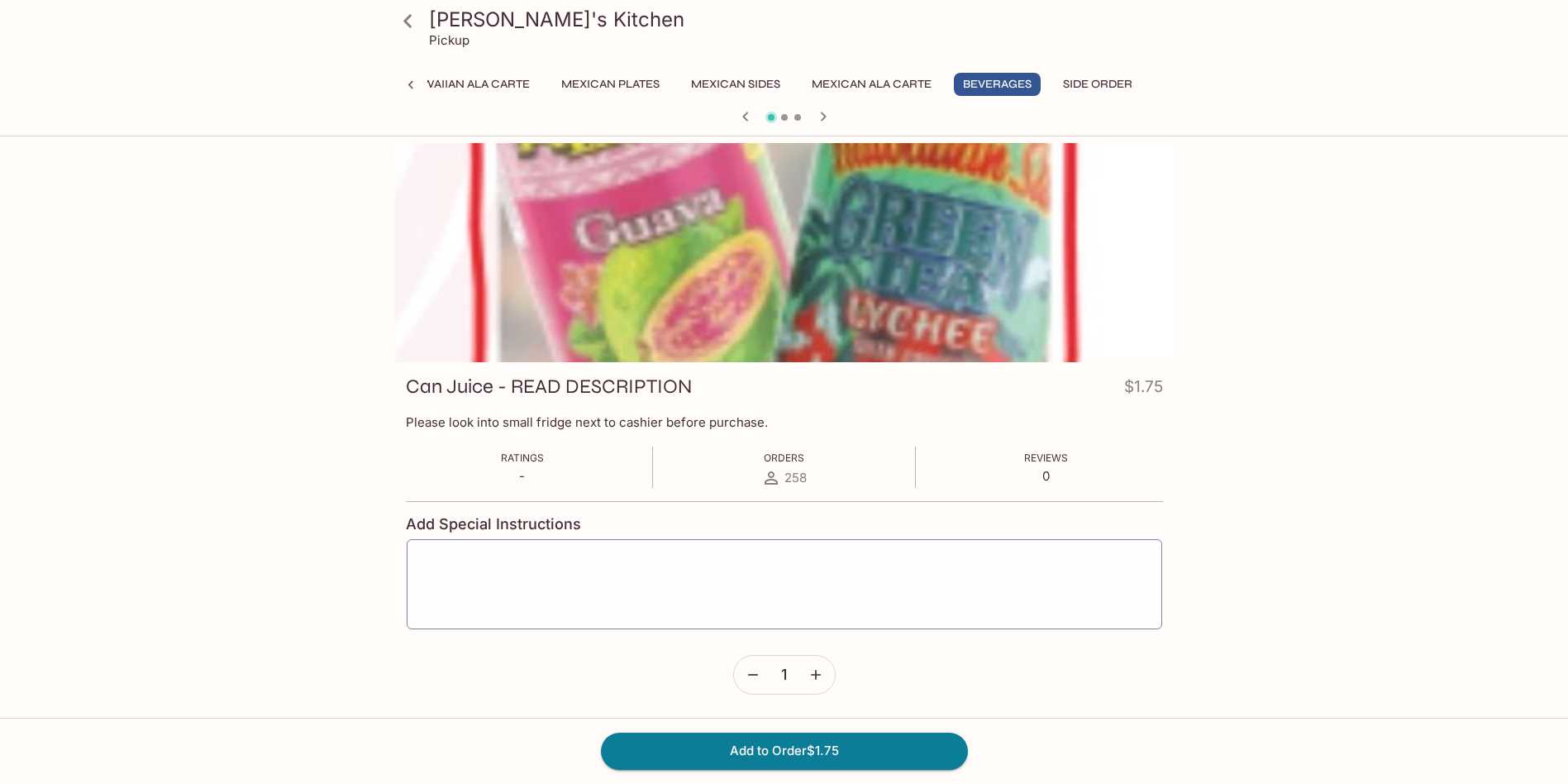
click at [1158, 80] on div "Everyday Specials Kehau Kitchen Specials Poke Hawaiian Combo Plate Local Corner…" at bounding box center [784, 88] width 781 height 33
click at [1434, 228] on div "[PERSON_NAME]'s Kitchen Pickup Everyday Specials Kehau Kitchen Specials Poke Ha…" at bounding box center [784, 535] width 1568 height 784
